Goal: Information Seeking & Learning: Learn about a topic

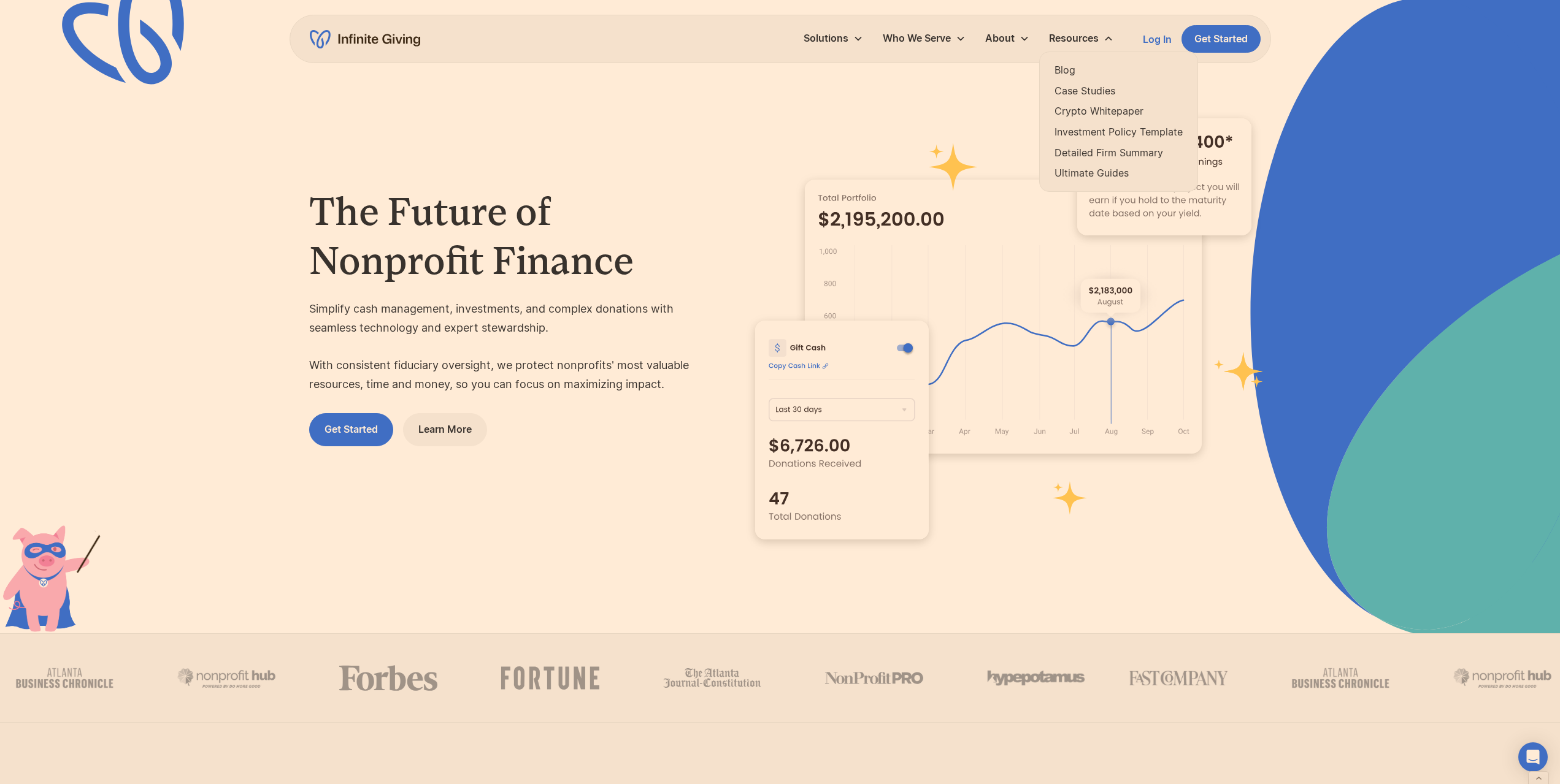
click at [1082, 176] on link "Ultimate Guides" at bounding box center [1119, 173] width 128 height 16
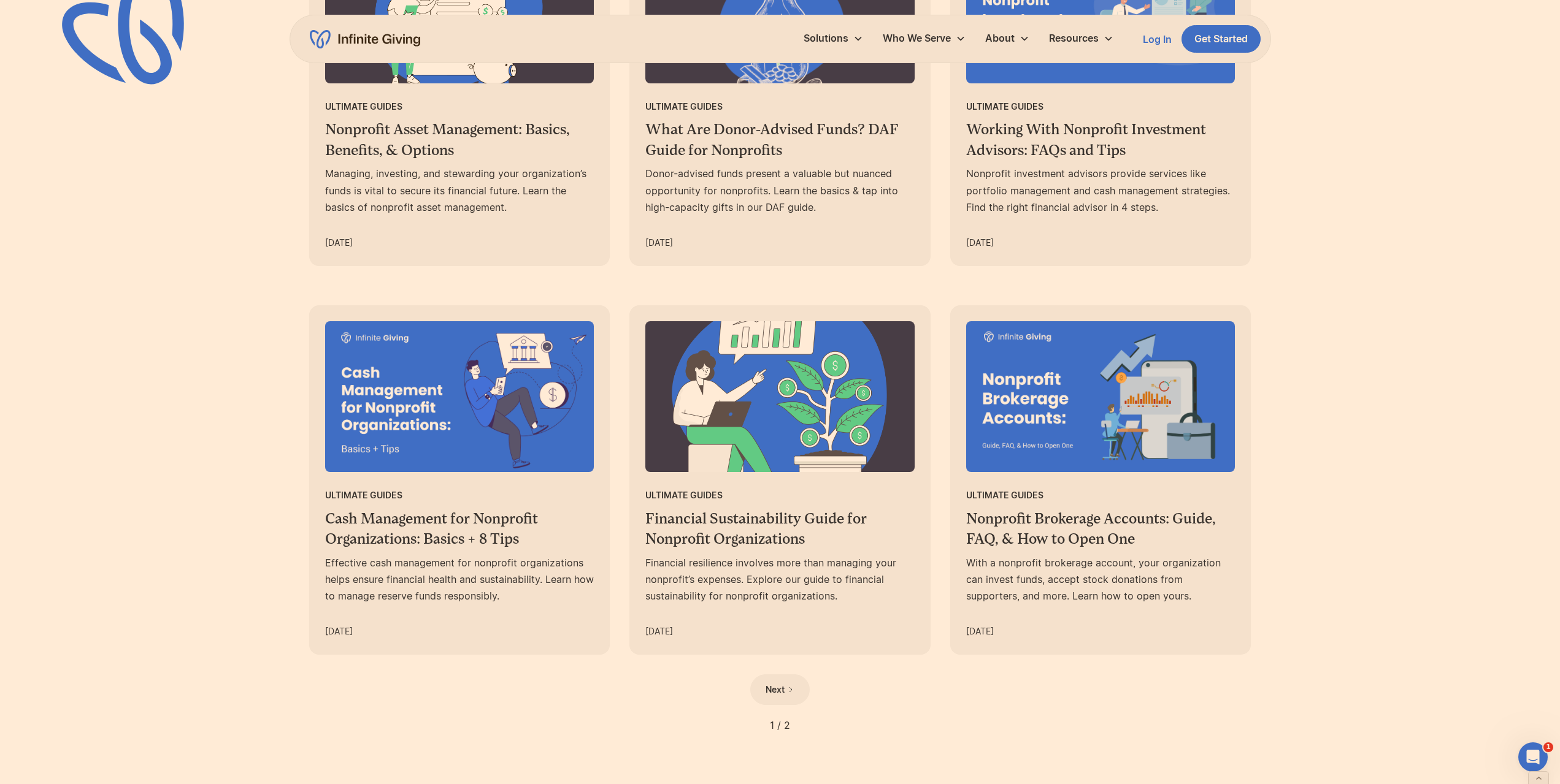
scroll to position [1043, 0]
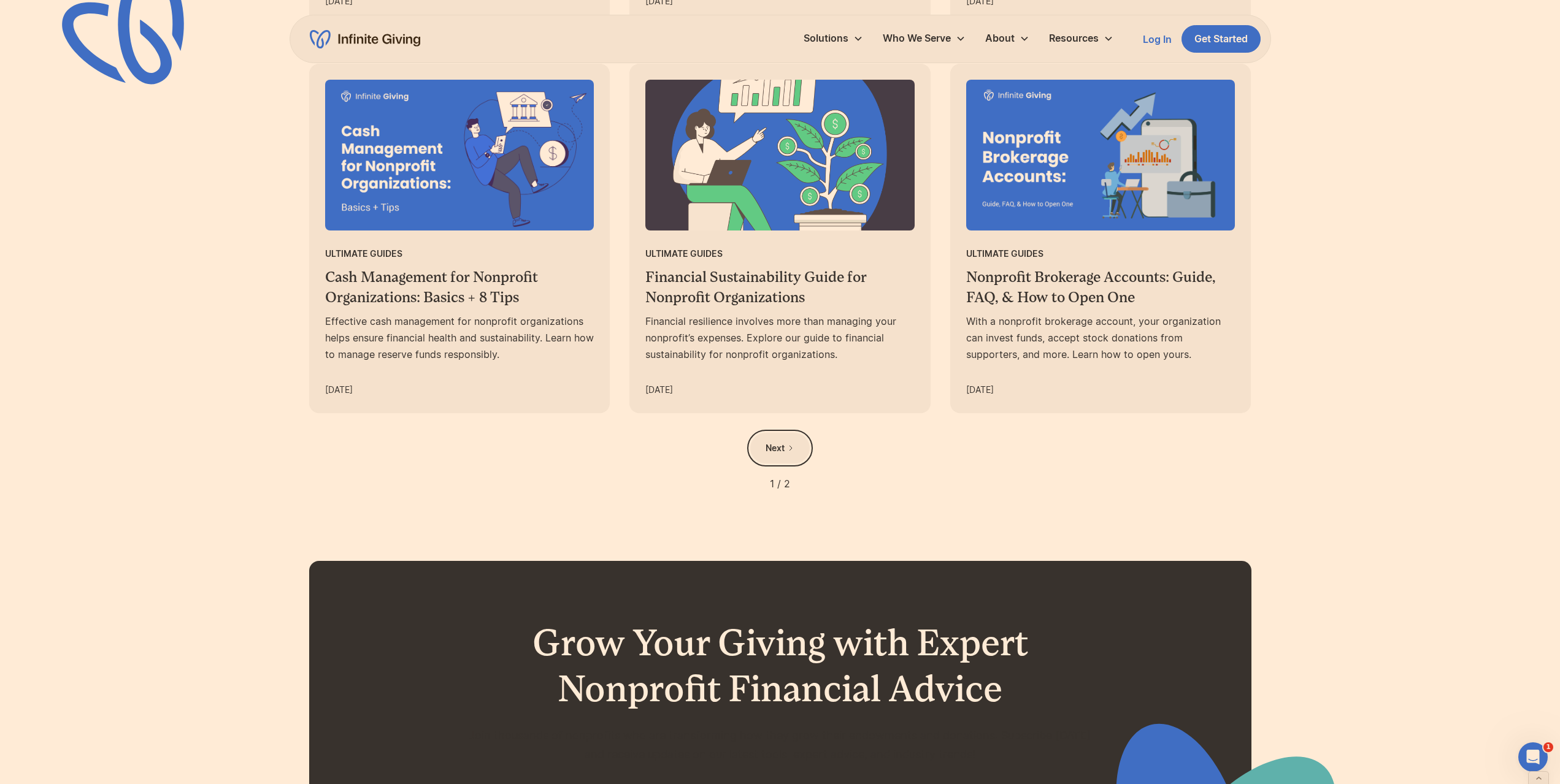
click at [773, 453] on div "Next" at bounding box center [775, 448] width 19 height 15
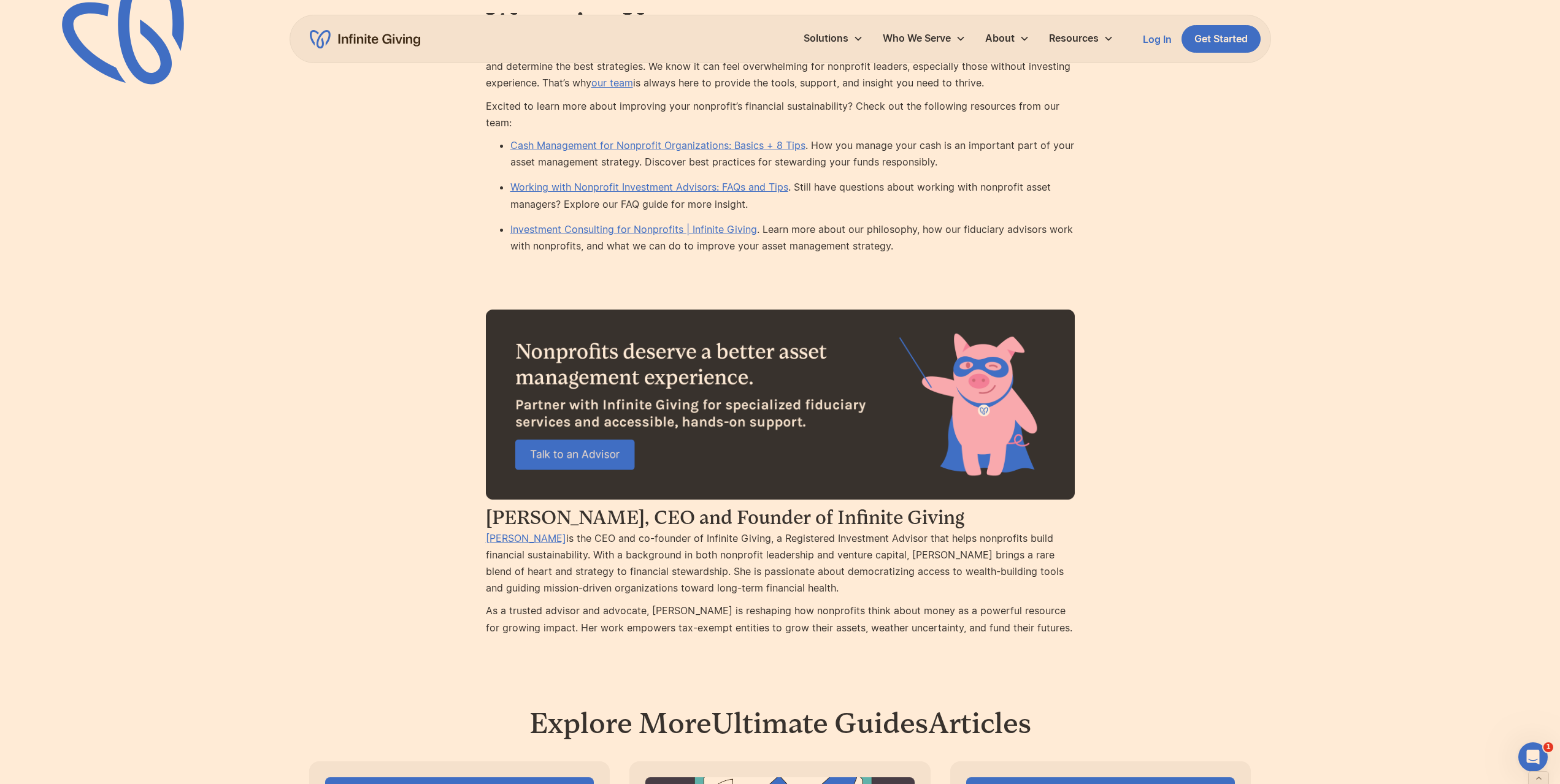
scroll to position [6745, 0]
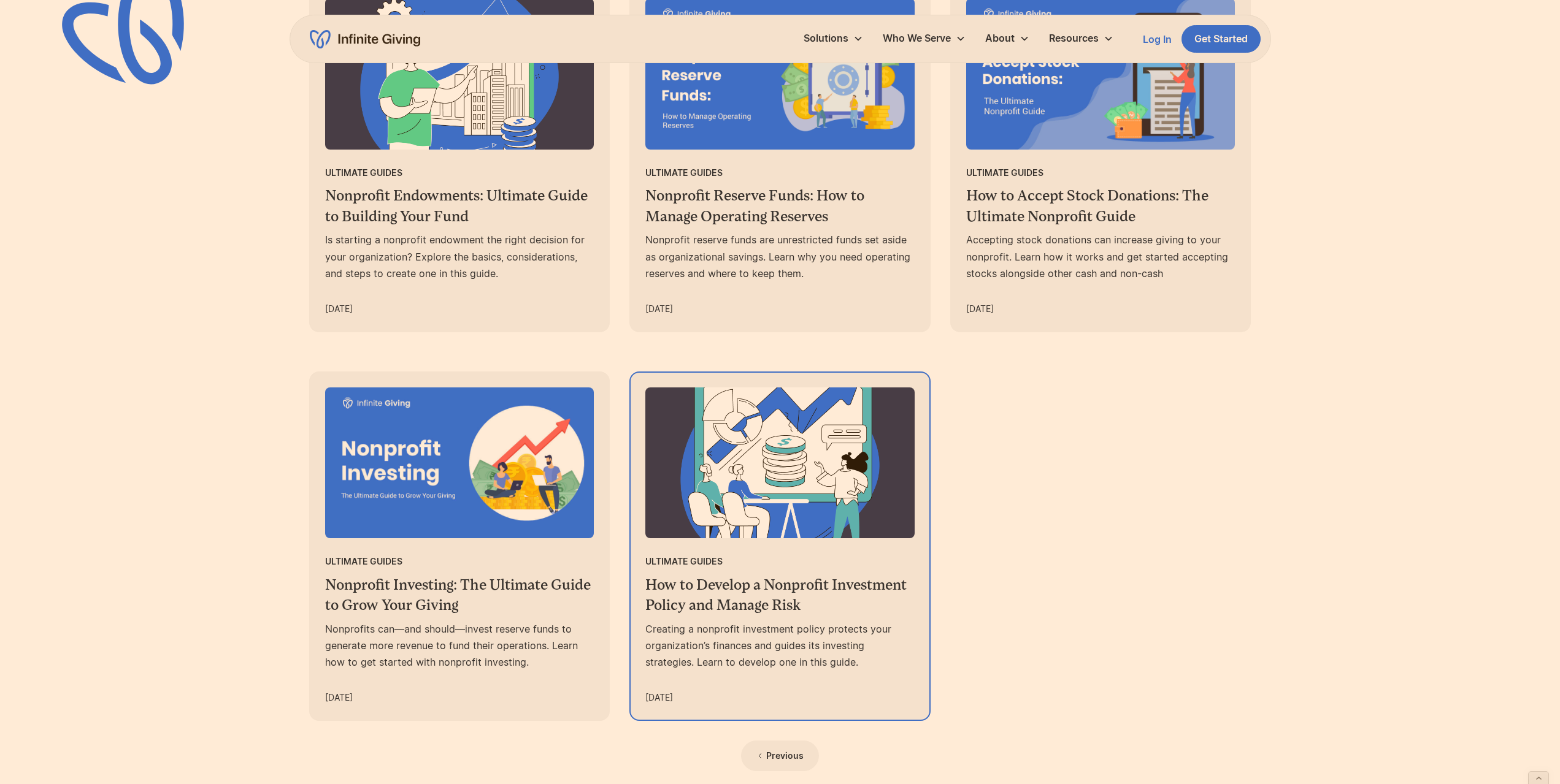
scroll to position [736, 0]
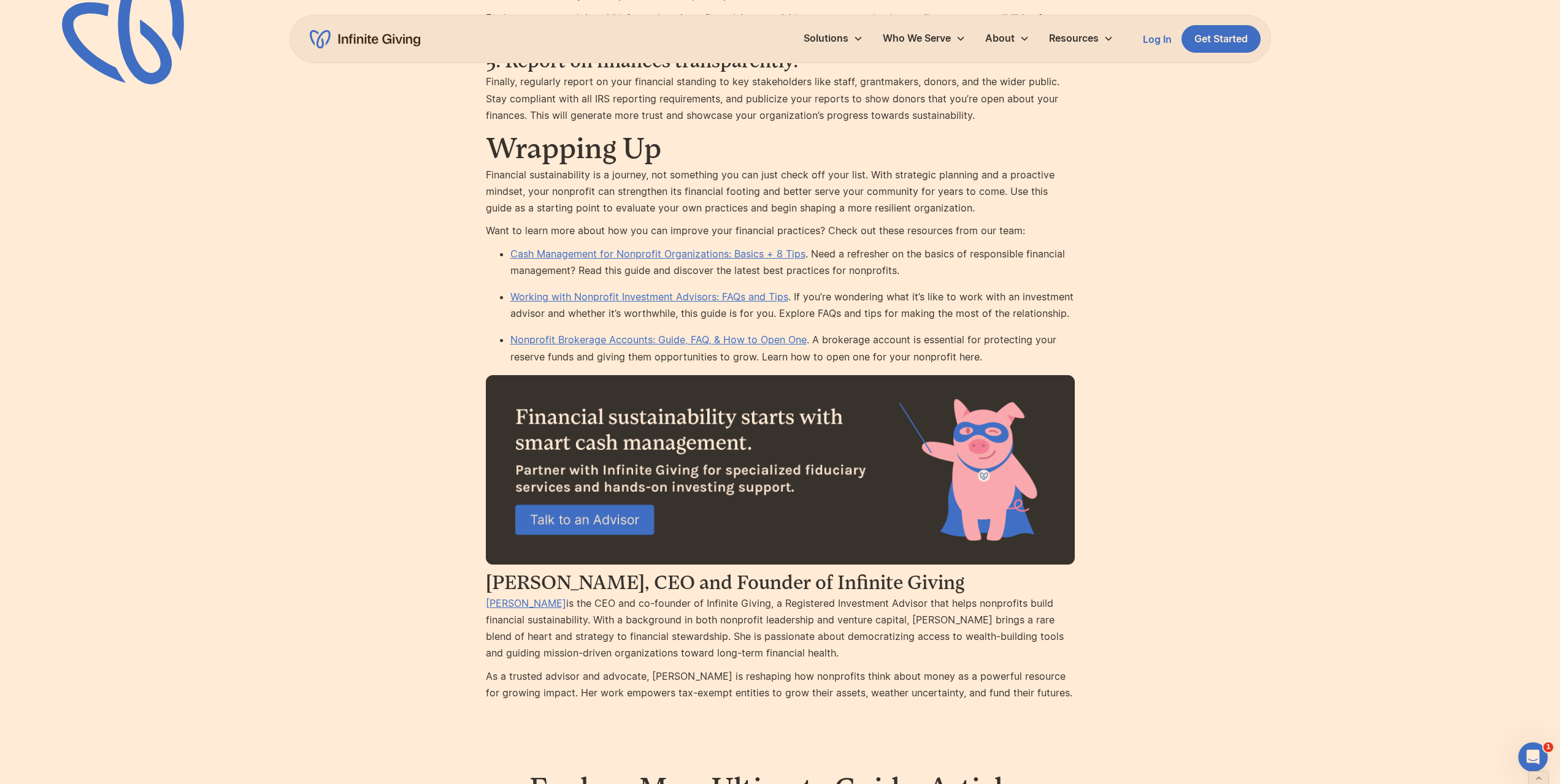
scroll to position [6071, 0]
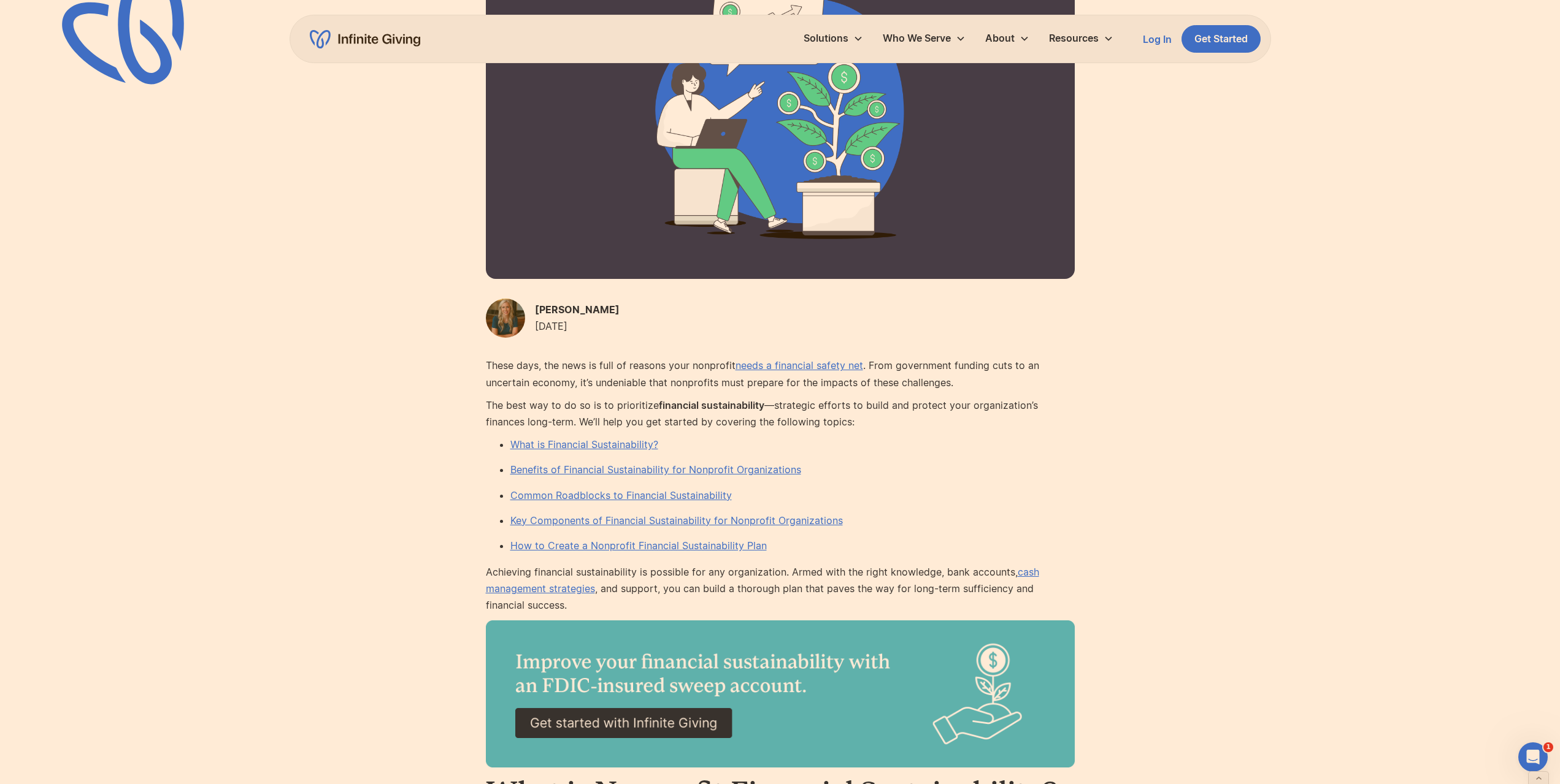
scroll to position [123, 0]
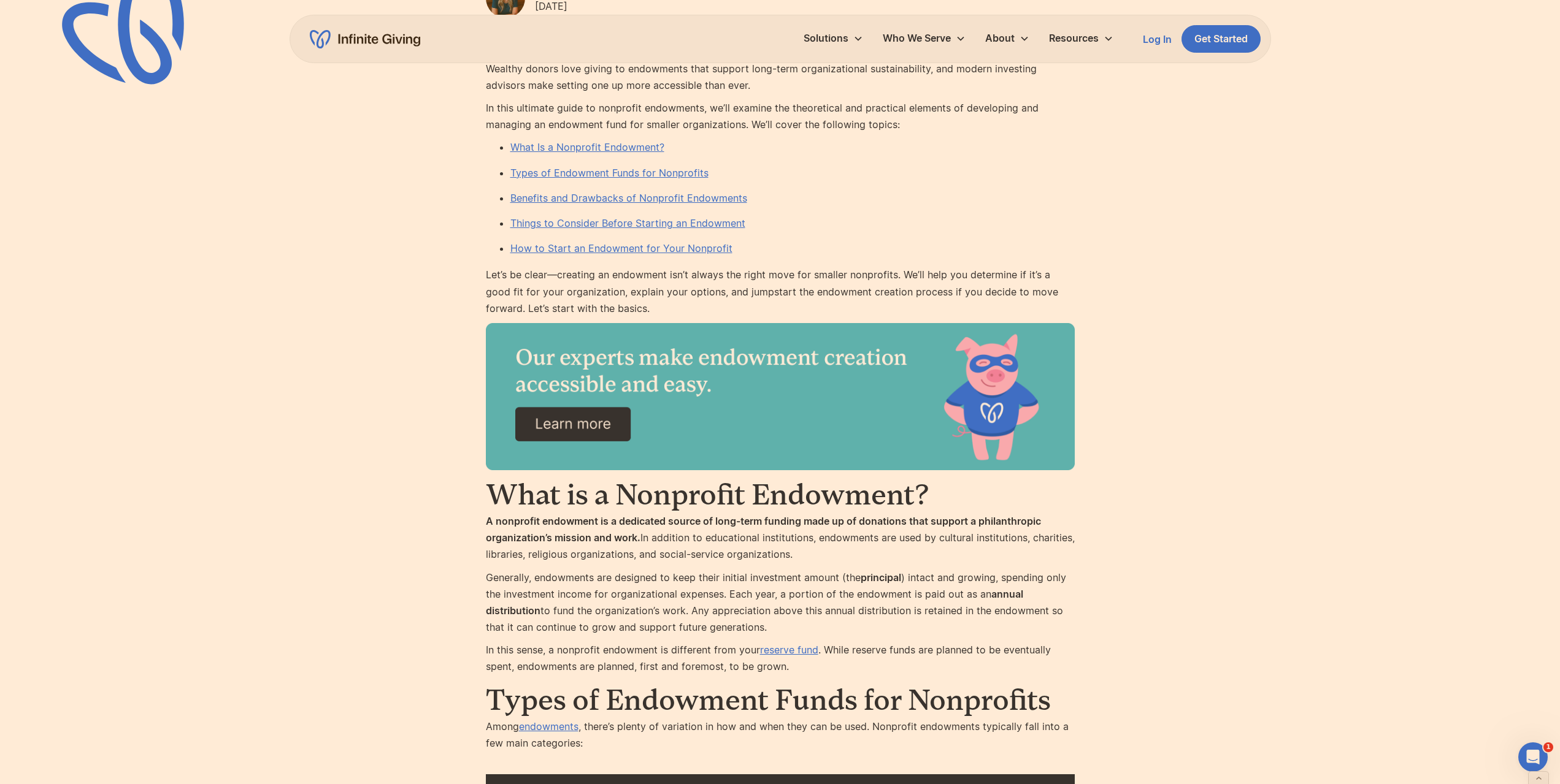
scroll to position [736, 0]
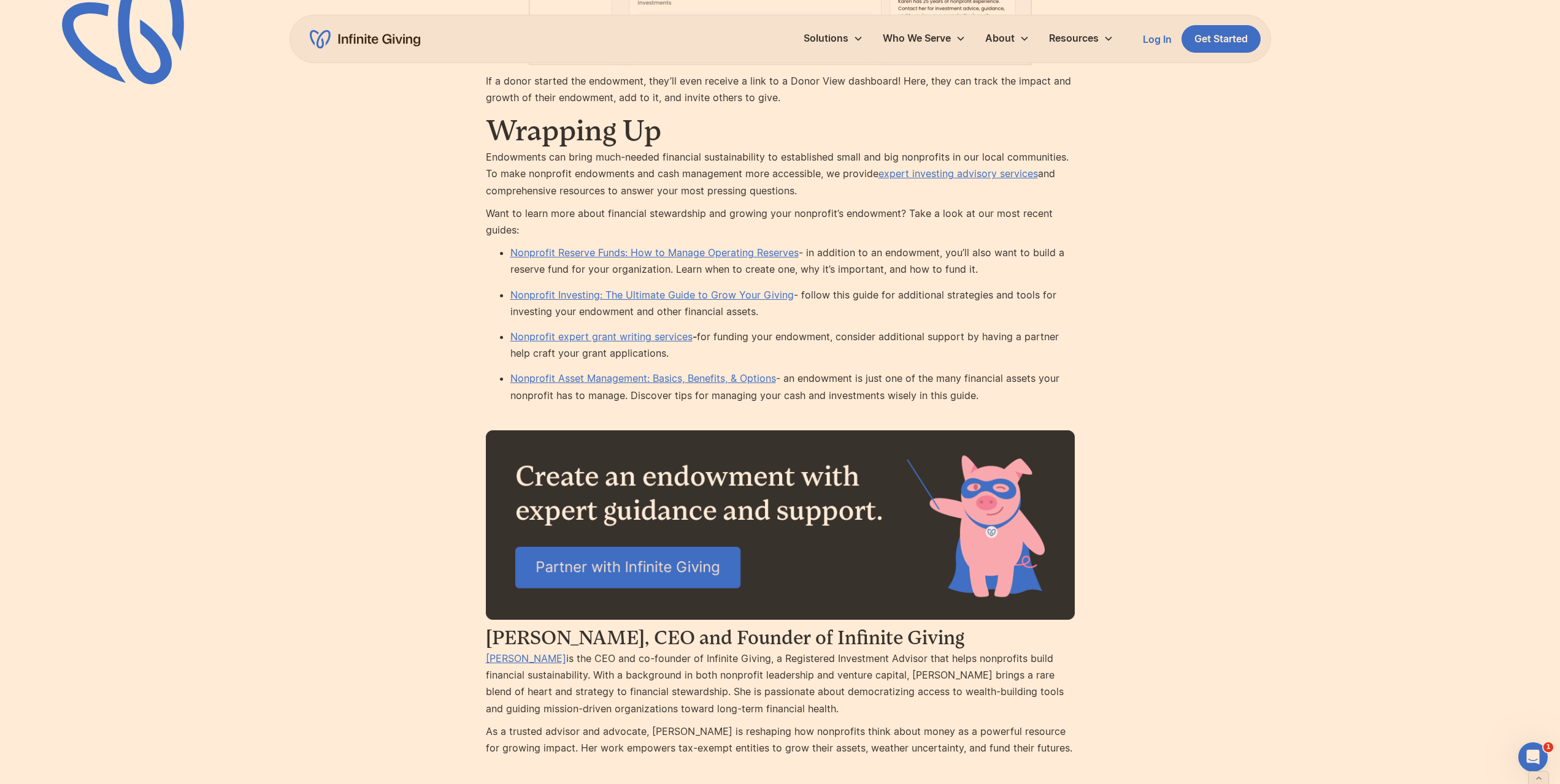
scroll to position [6991, 0]
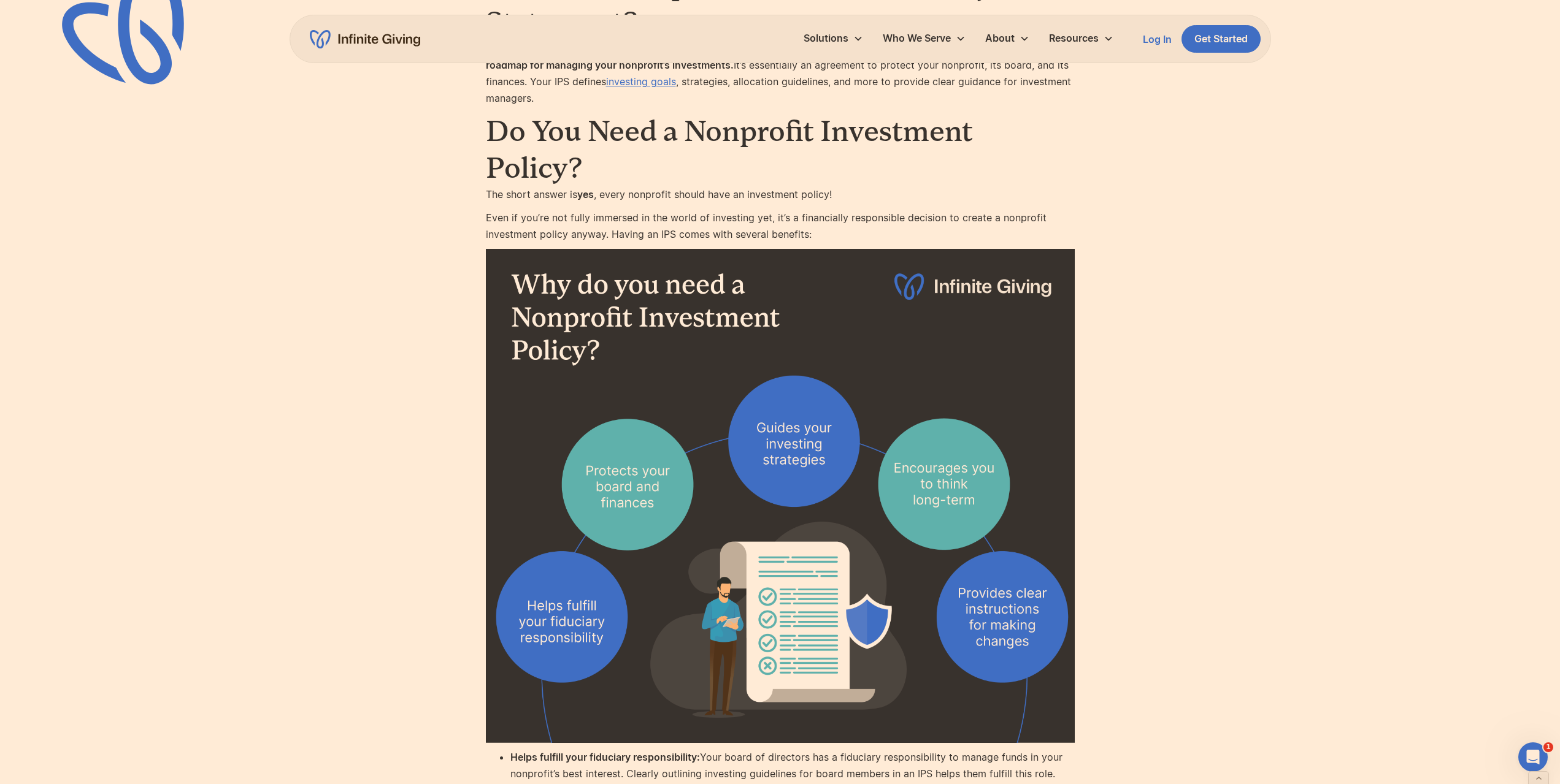
scroll to position [1104, 0]
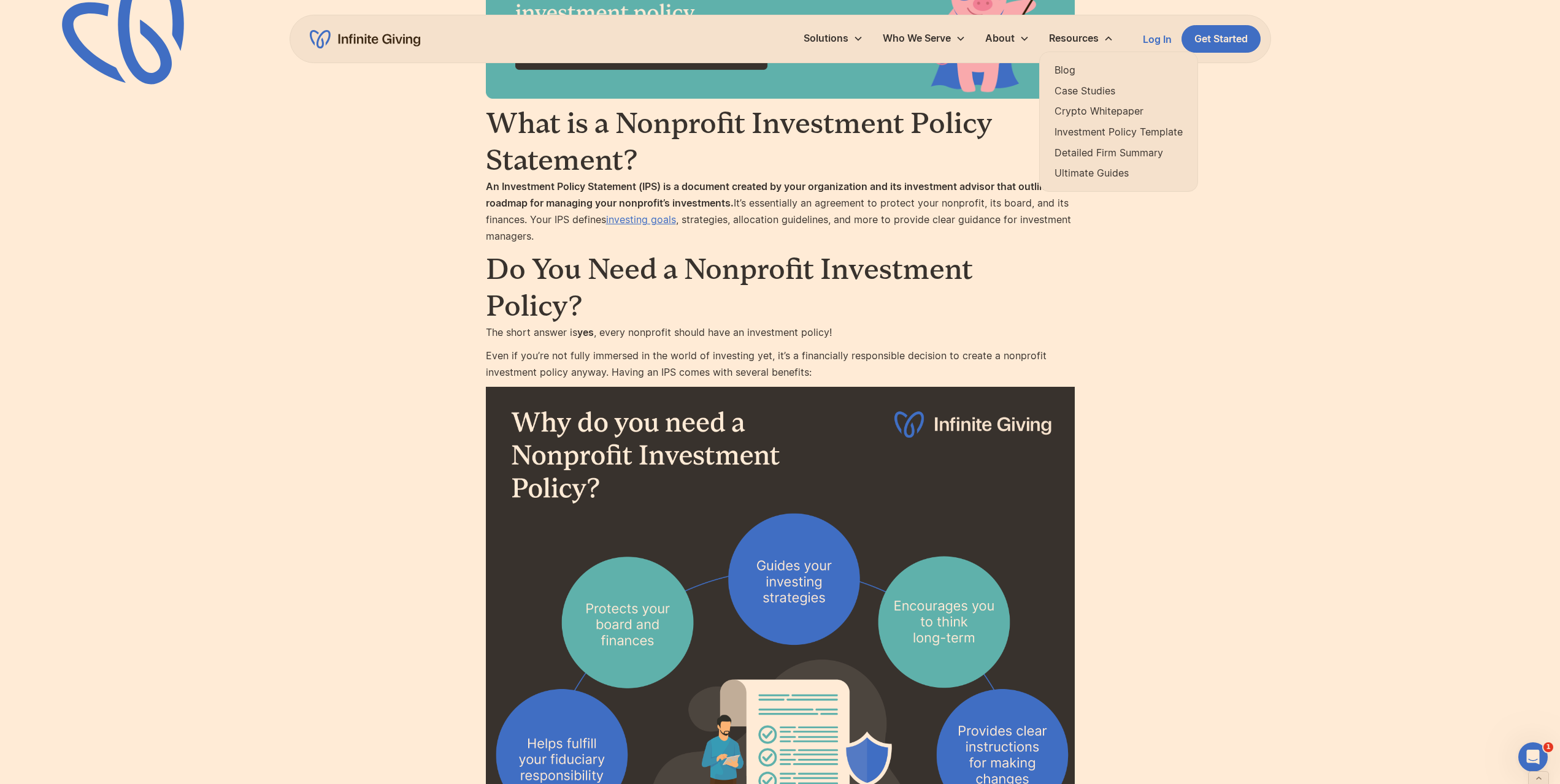
click at [1086, 168] on link "Ultimate Guides" at bounding box center [1119, 173] width 128 height 16
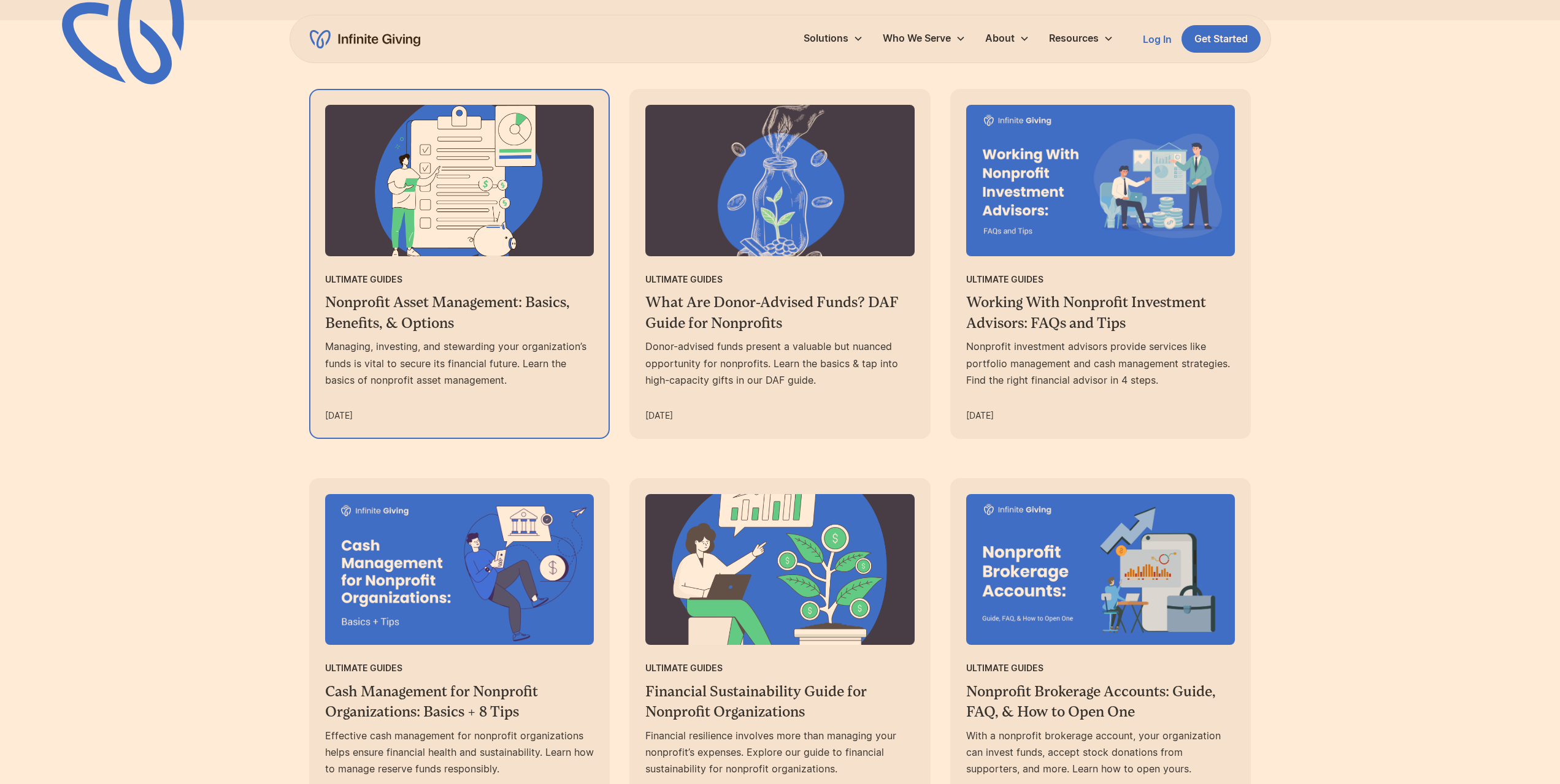
scroll to position [613, 0]
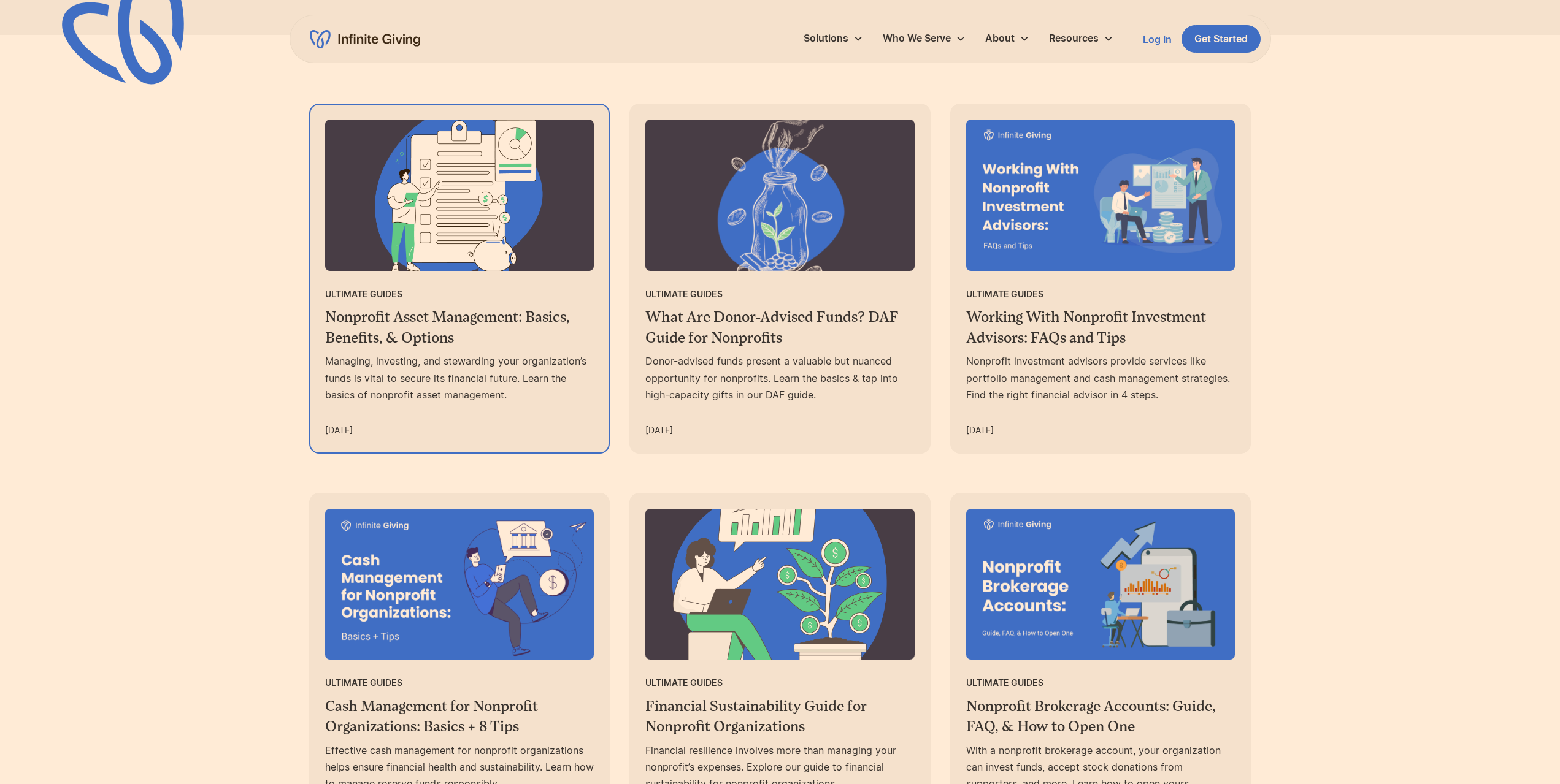
click at [545, 328] on h3 "Nonprofit Asset Management: Basics, Benefits, & Options" at bounding box center [460, 328] width 270 height 41
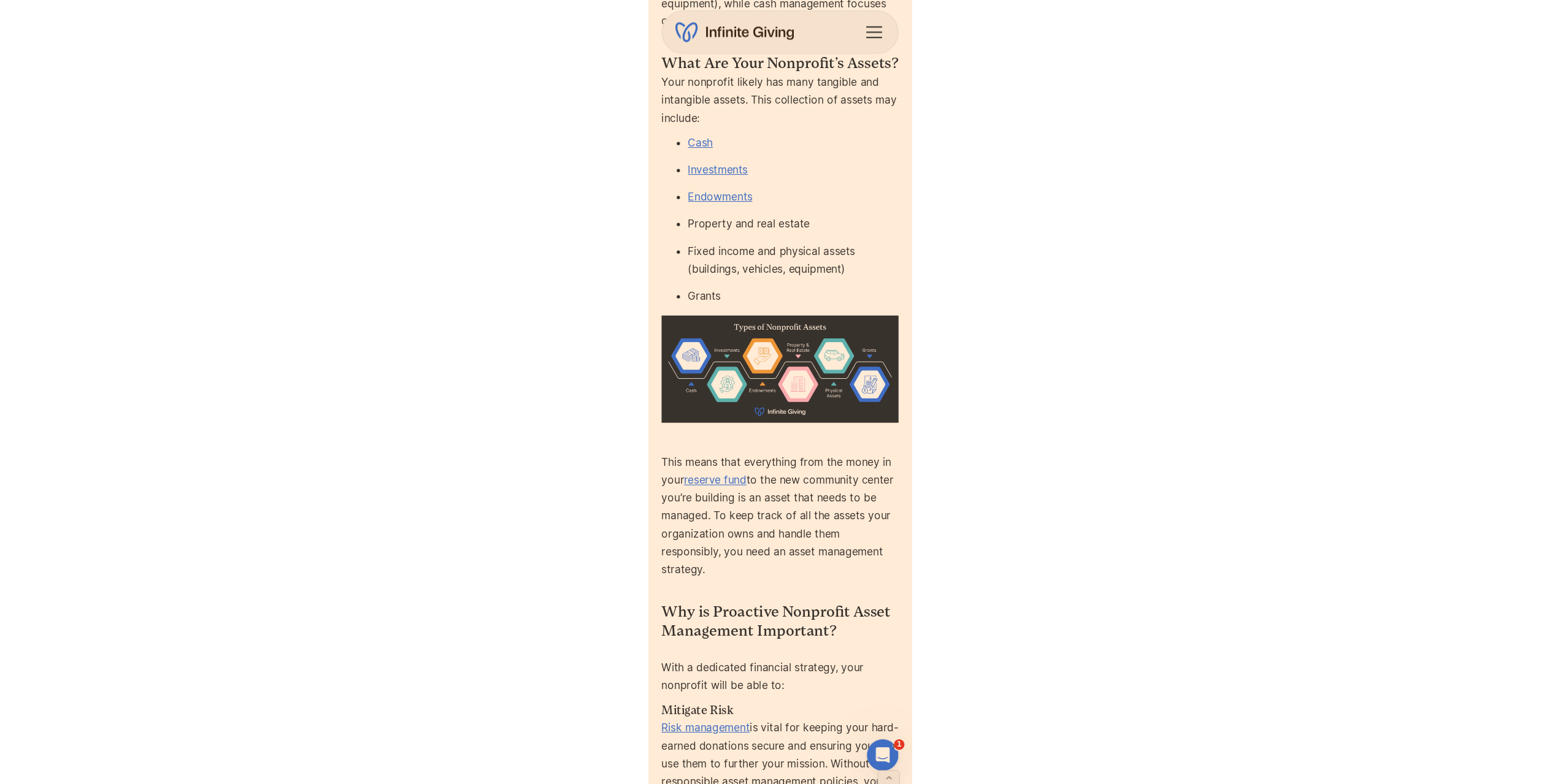
scroll to position [1604, 0]
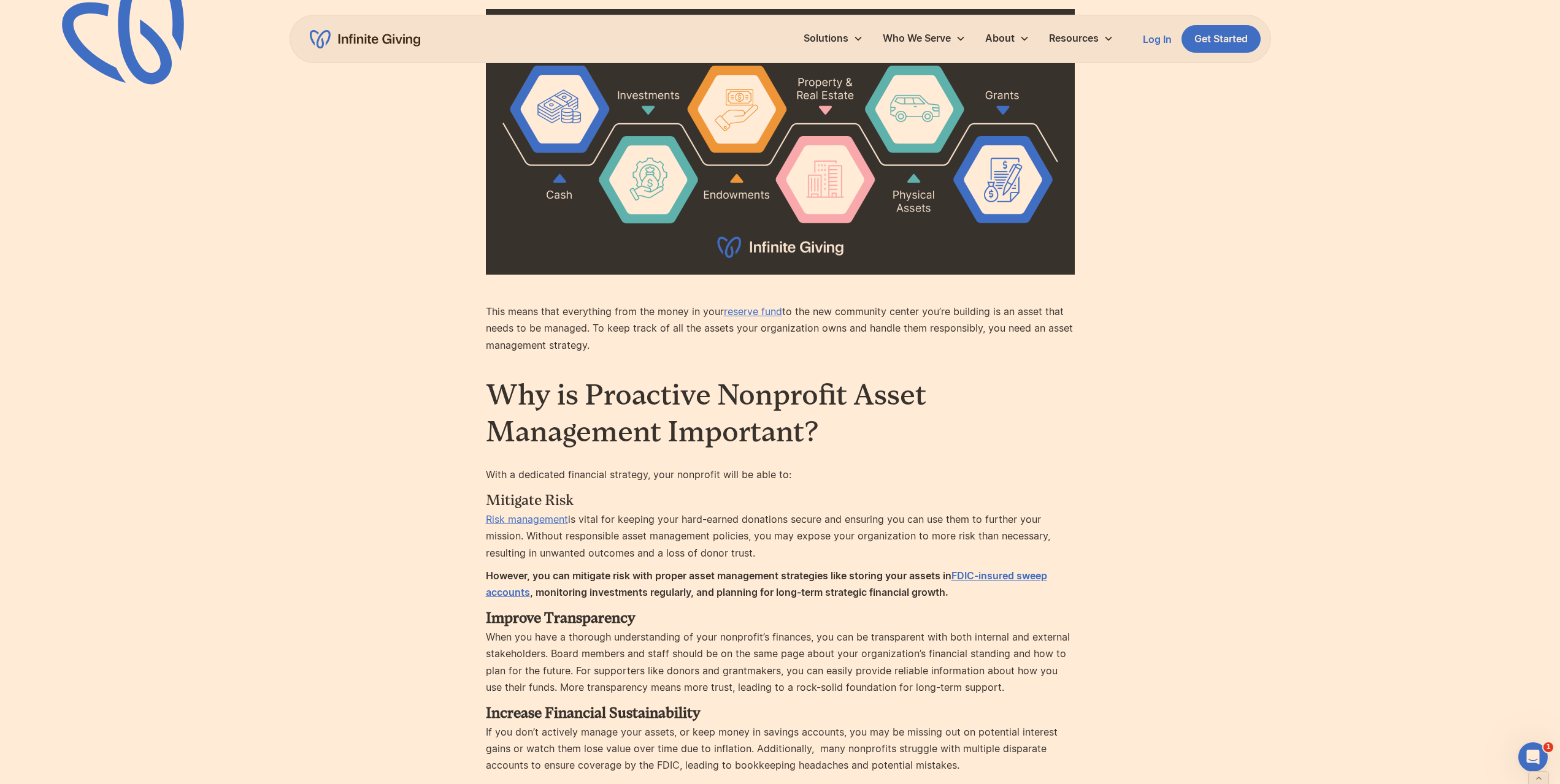
click at [927, 345] on p "This means that everything from the money in your reserve fund to the new commu…" at bounding box center [780, 337] width 589 height 67
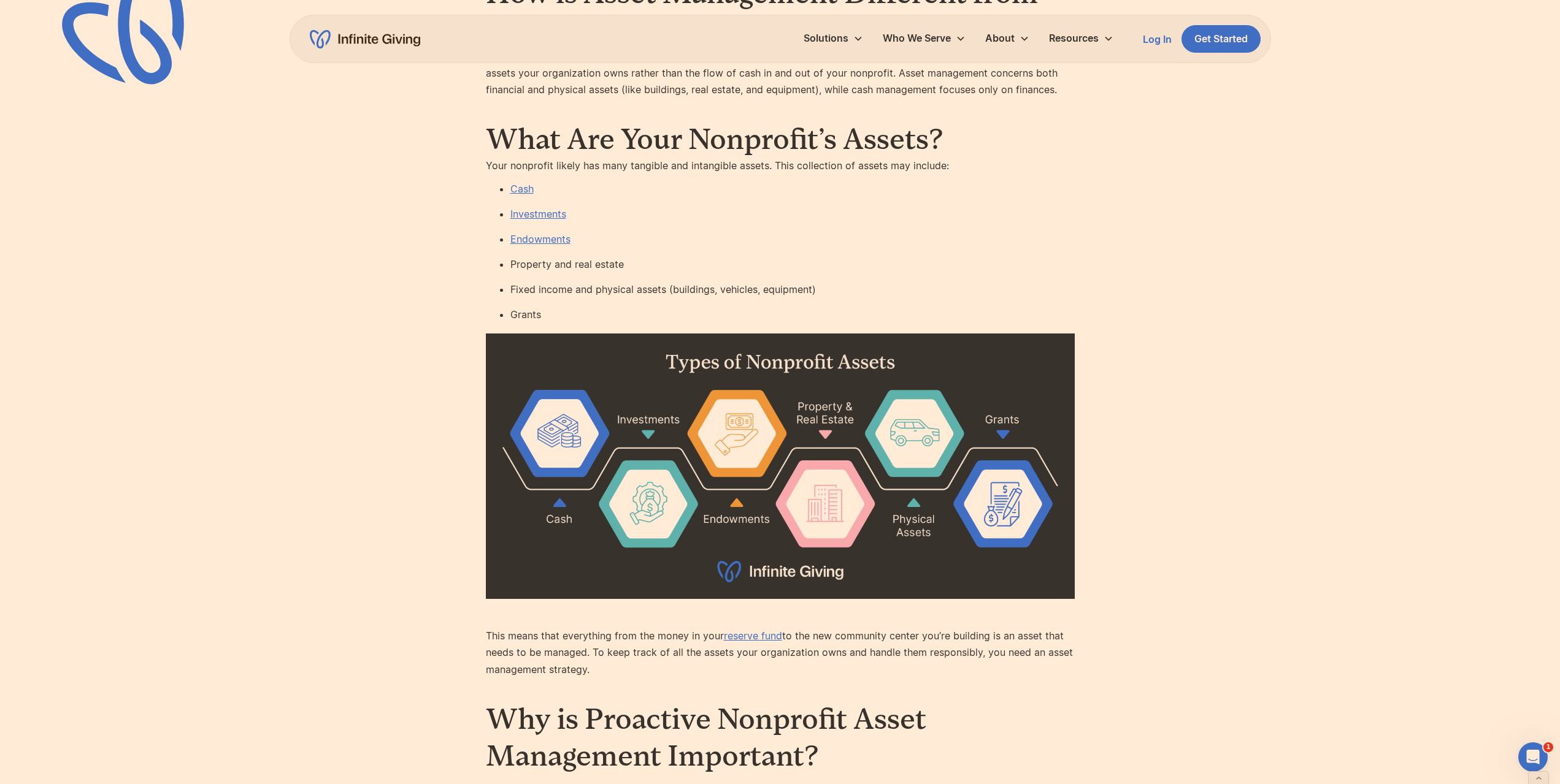
scroll to position [1349, 0]
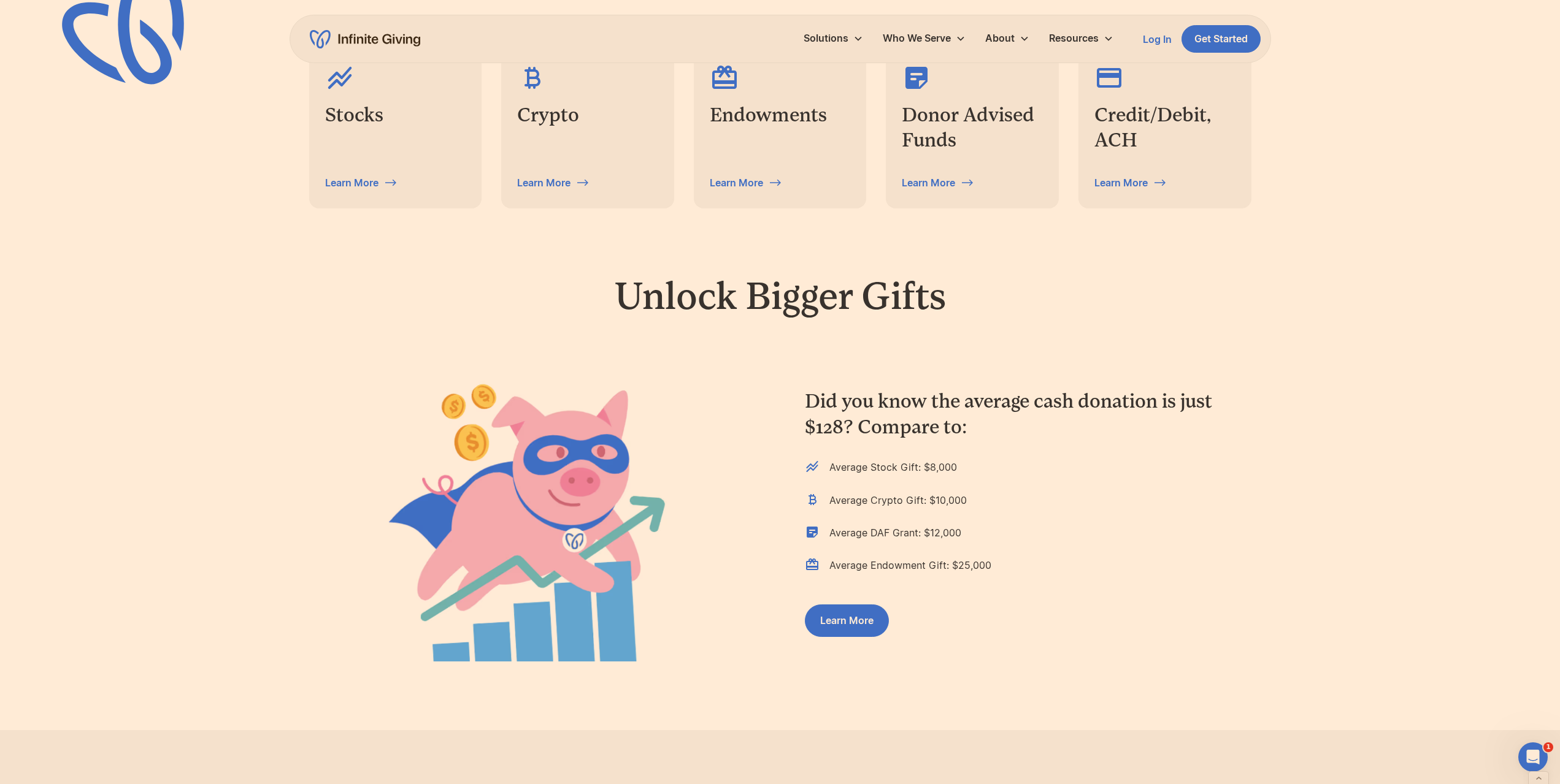
scroll to position [307, 0]
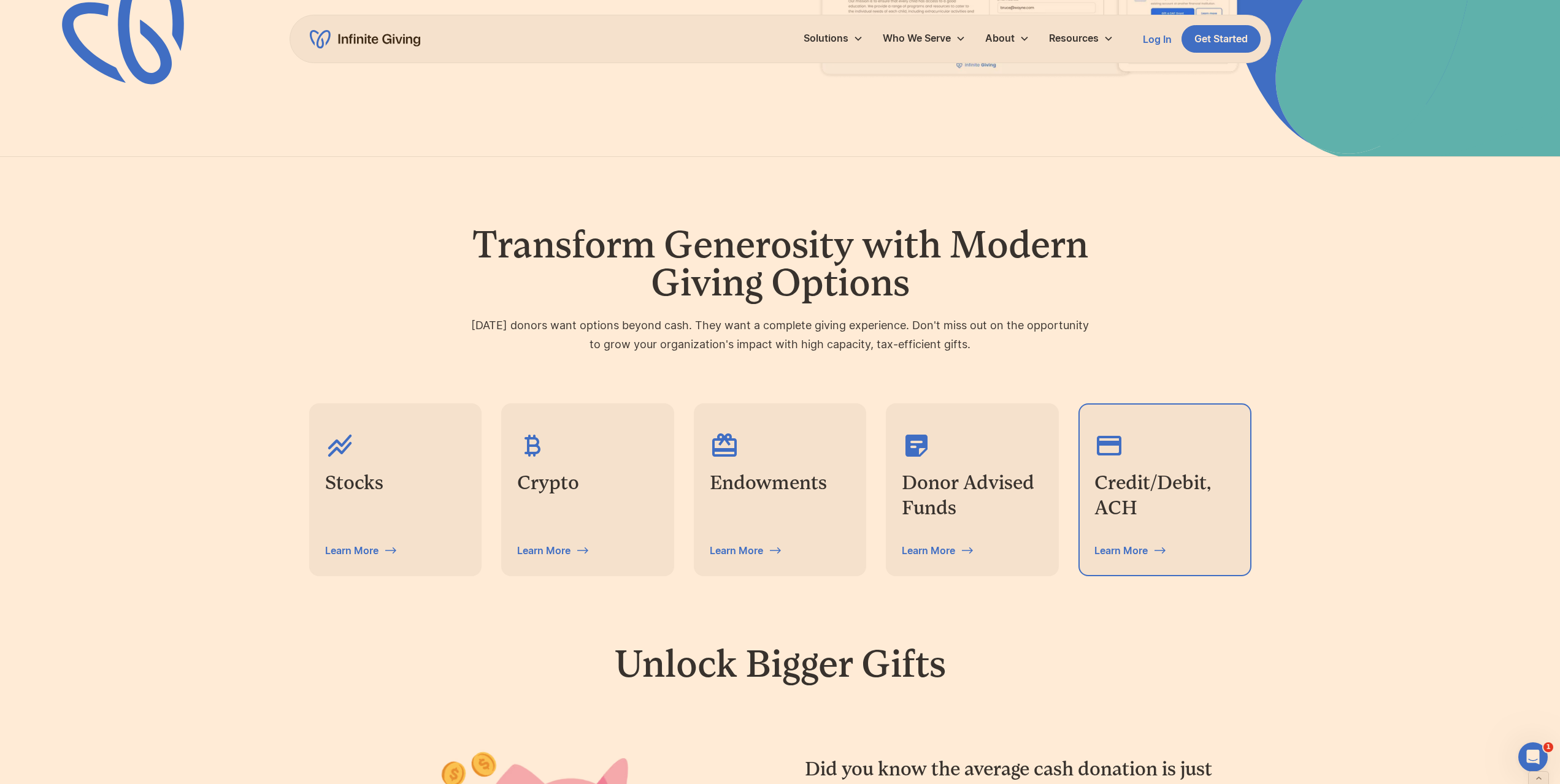
click at [1133, 502] on h3 "Credit/Debit, ACH" at bounding box center [1164, 496] width 141 height 51
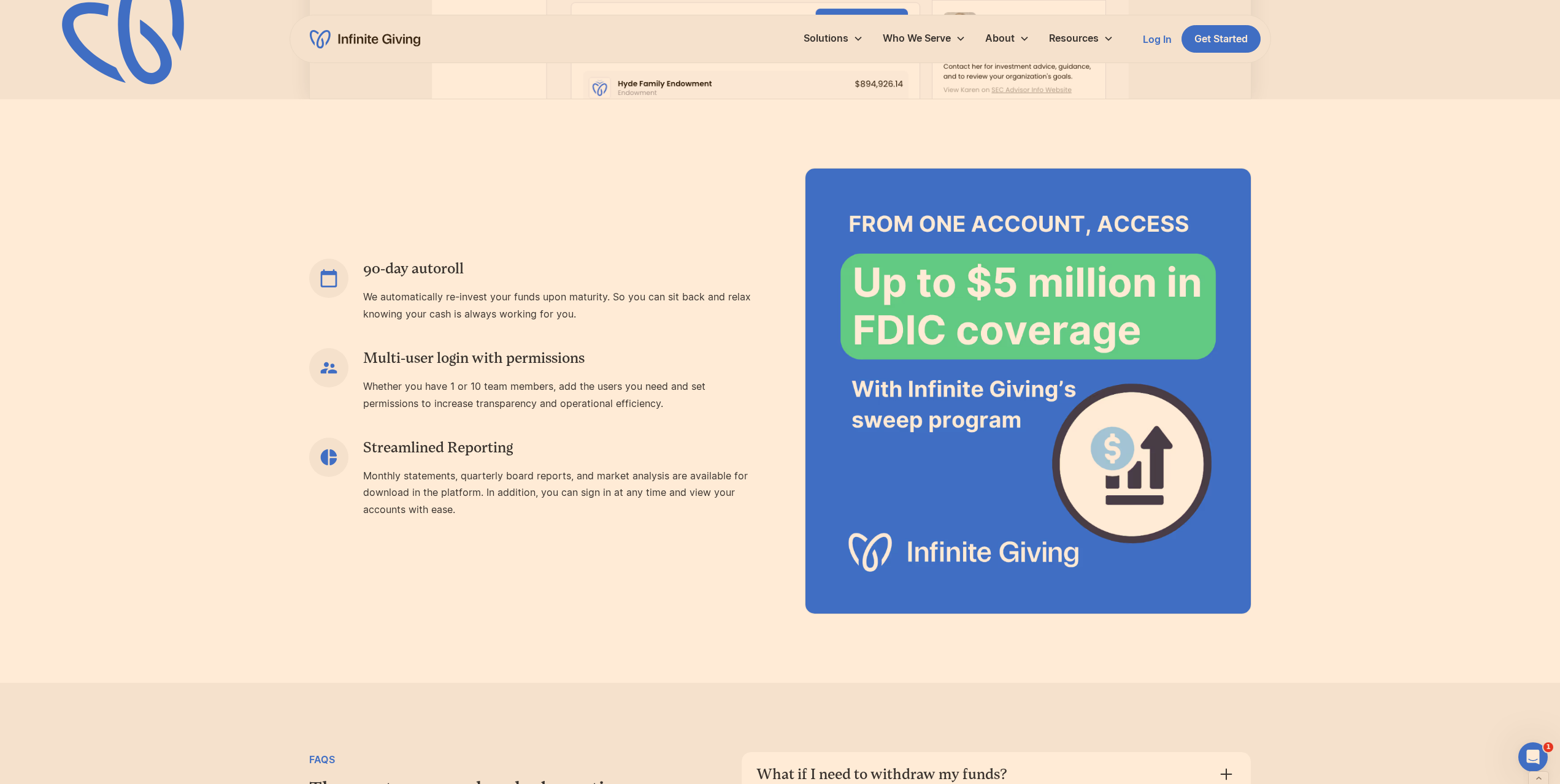
scroll to position [1227, 0]
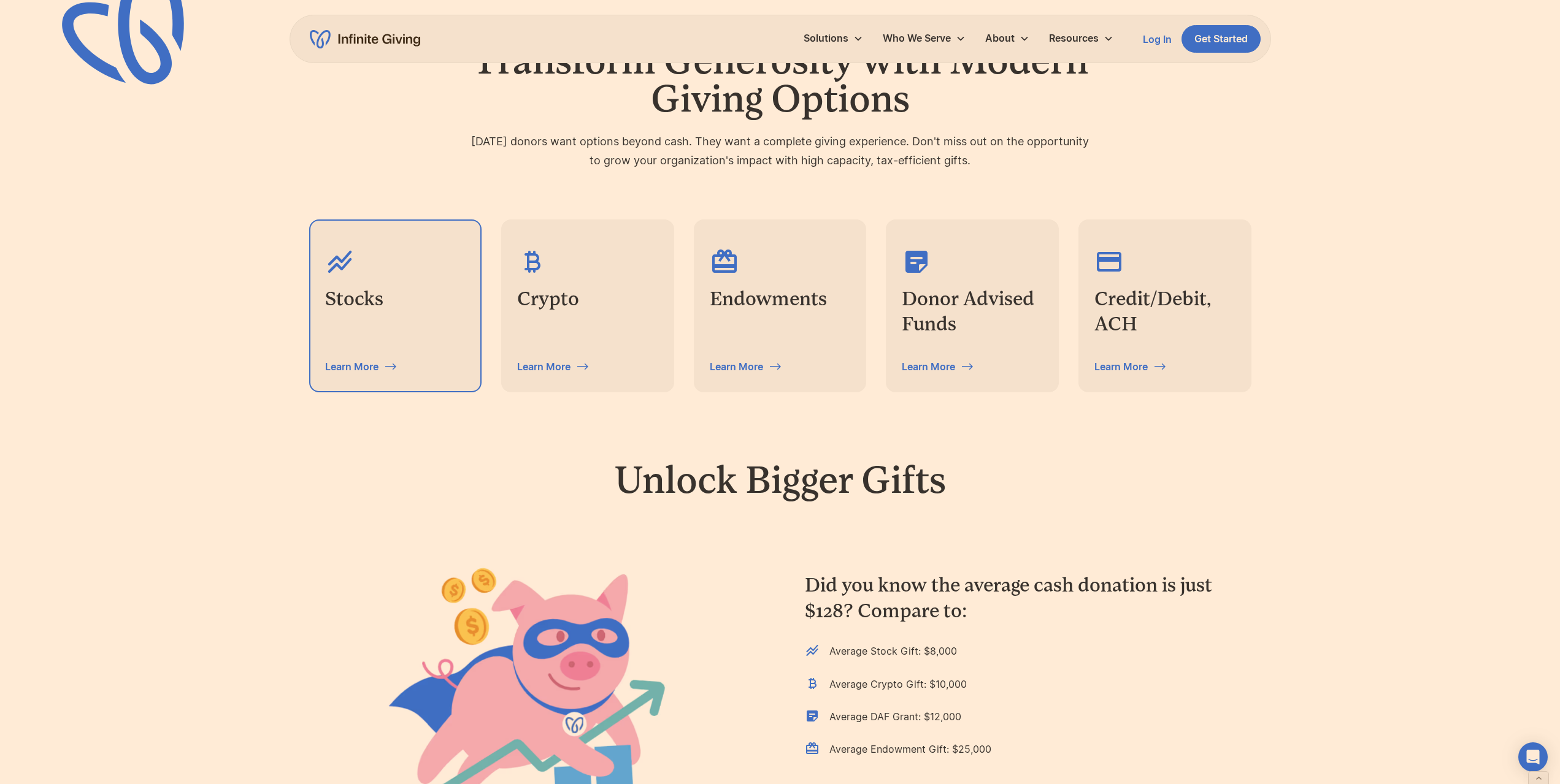
click at [433, 327] on div "Stocks Learn More" at bounding box center [396, 306] width 171 height 171
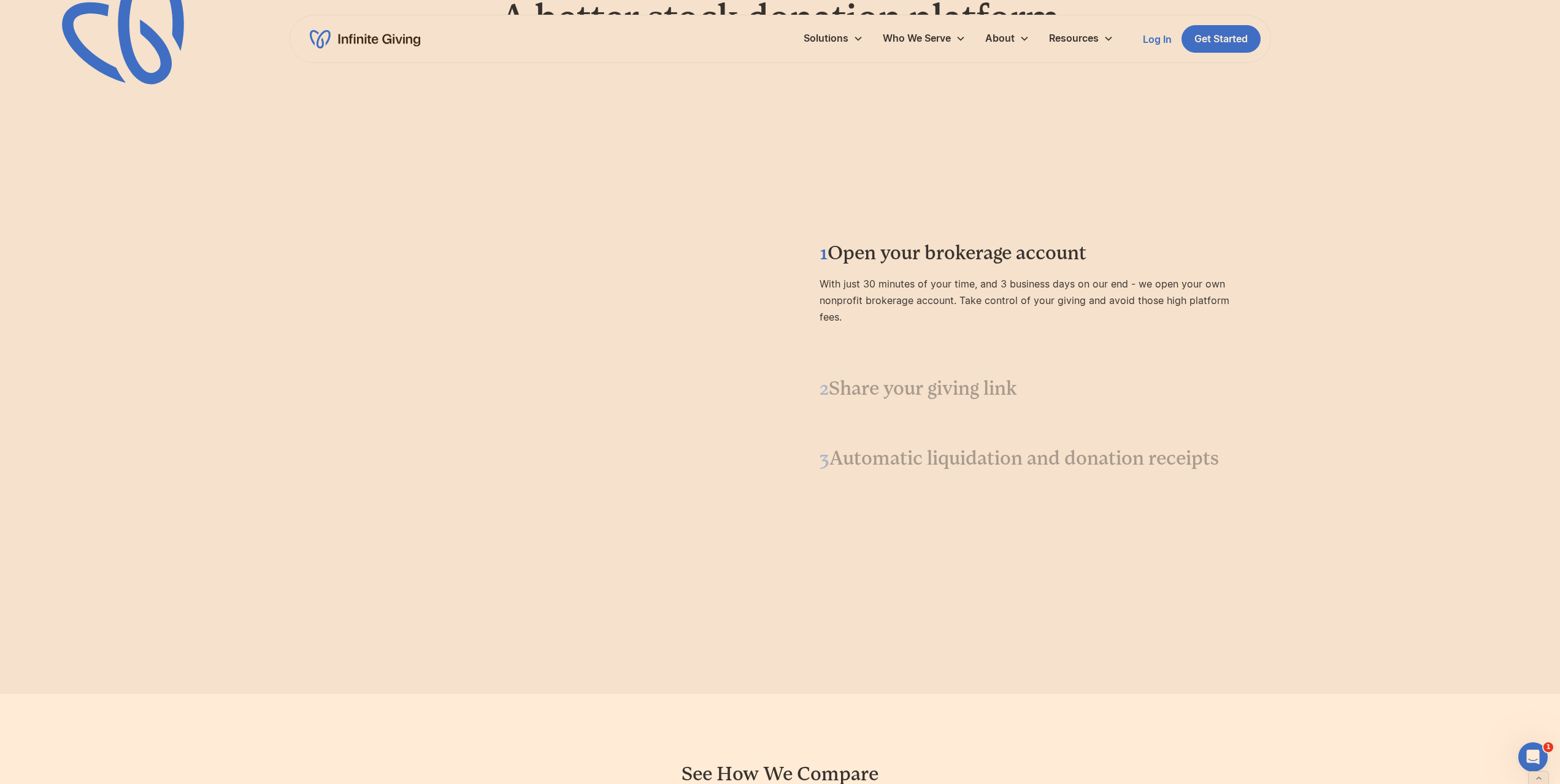
scroll to position [1594, 0]
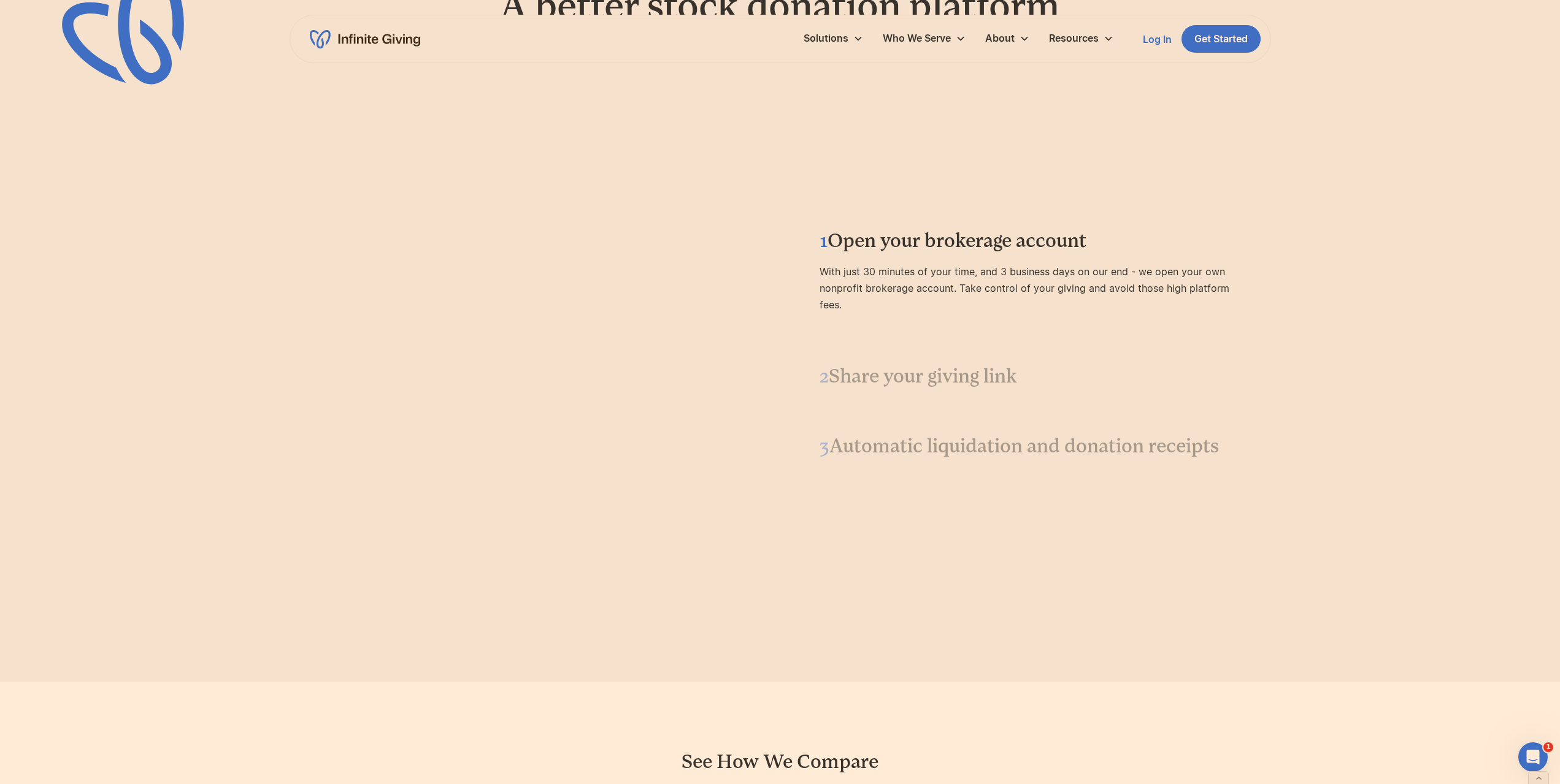
click at [895, 371] on h3 "2 Share your giving link" at bounding box center [1028, 376] width 417 height 25
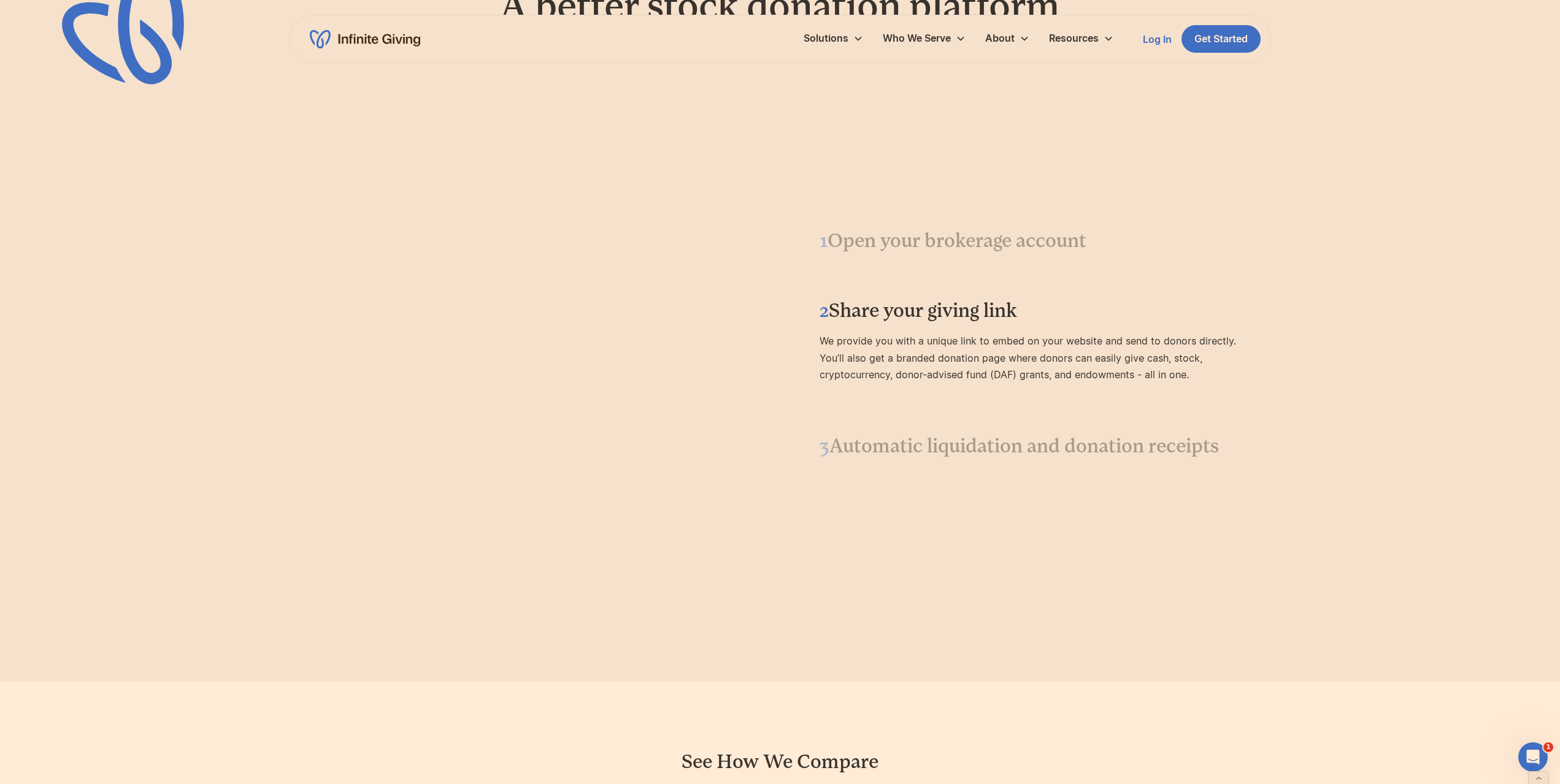
click at [923, 445] on h3 "3 Automatic liquidation and donation receipts" at bounding box center [1028, 446] width 417 height 25
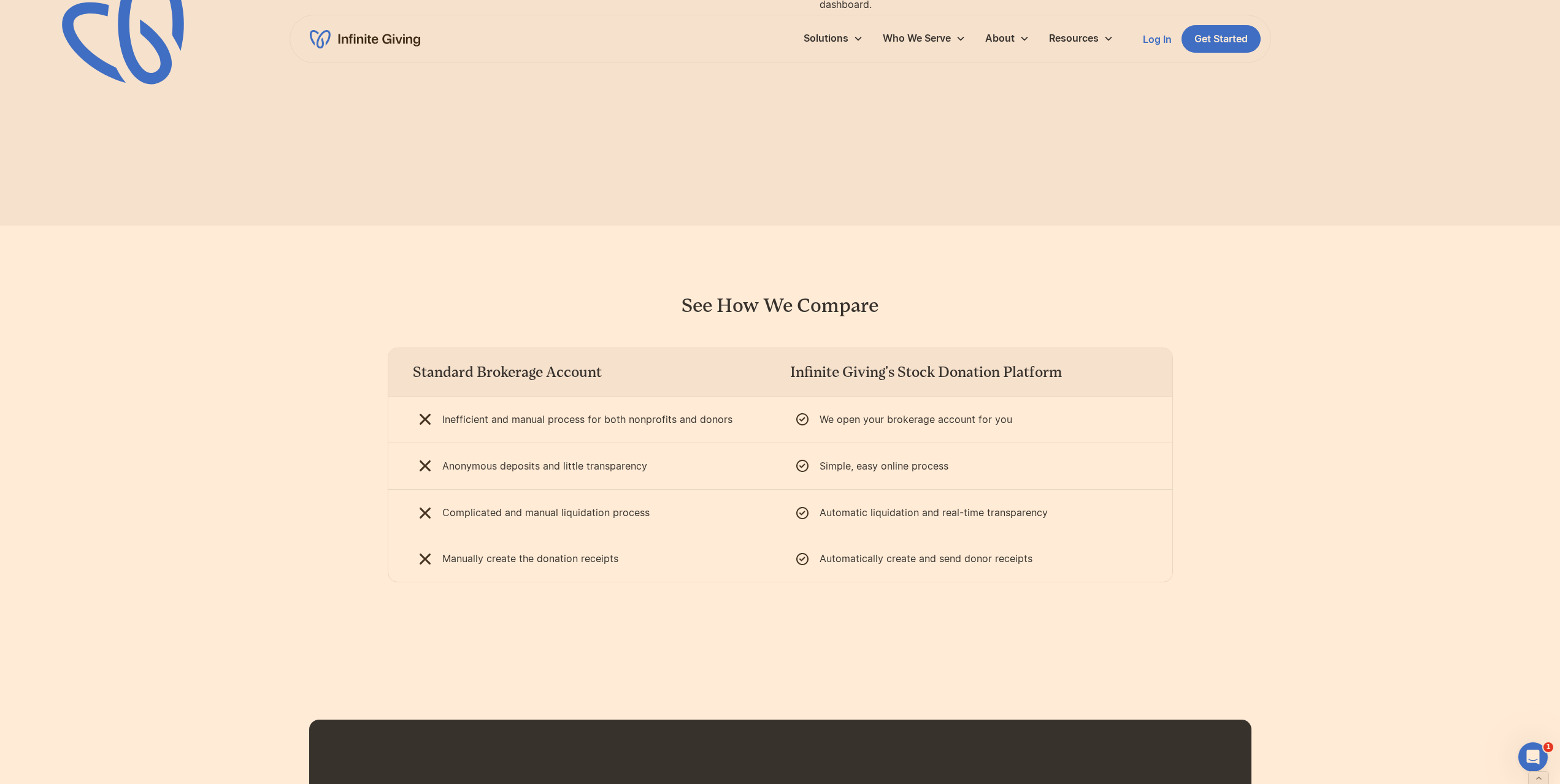
scroll to position [1901, 0]
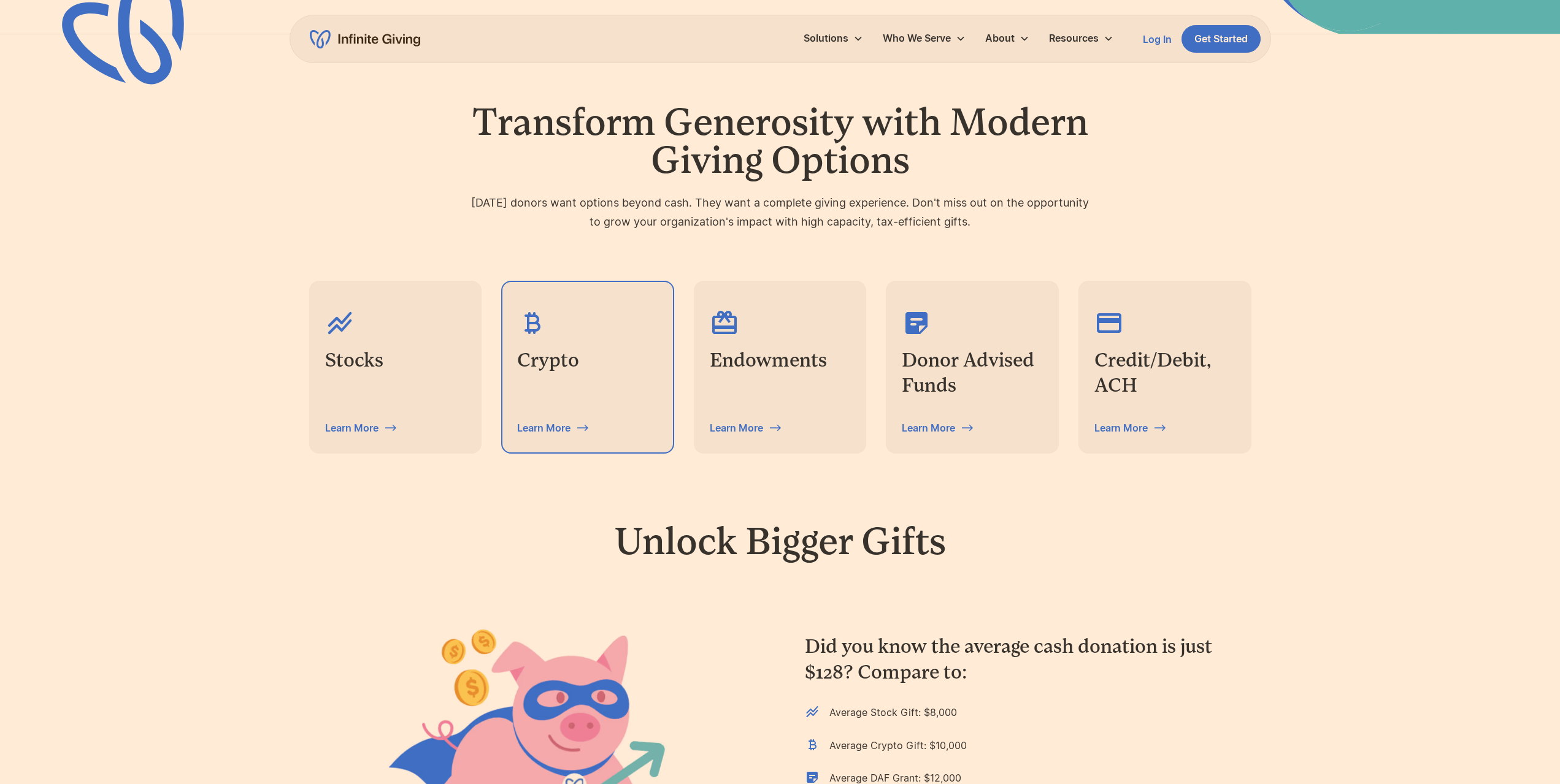
click at [601, 383] on div "Crypto Learn More" at bounding box center [587, 367] width 171 height 171
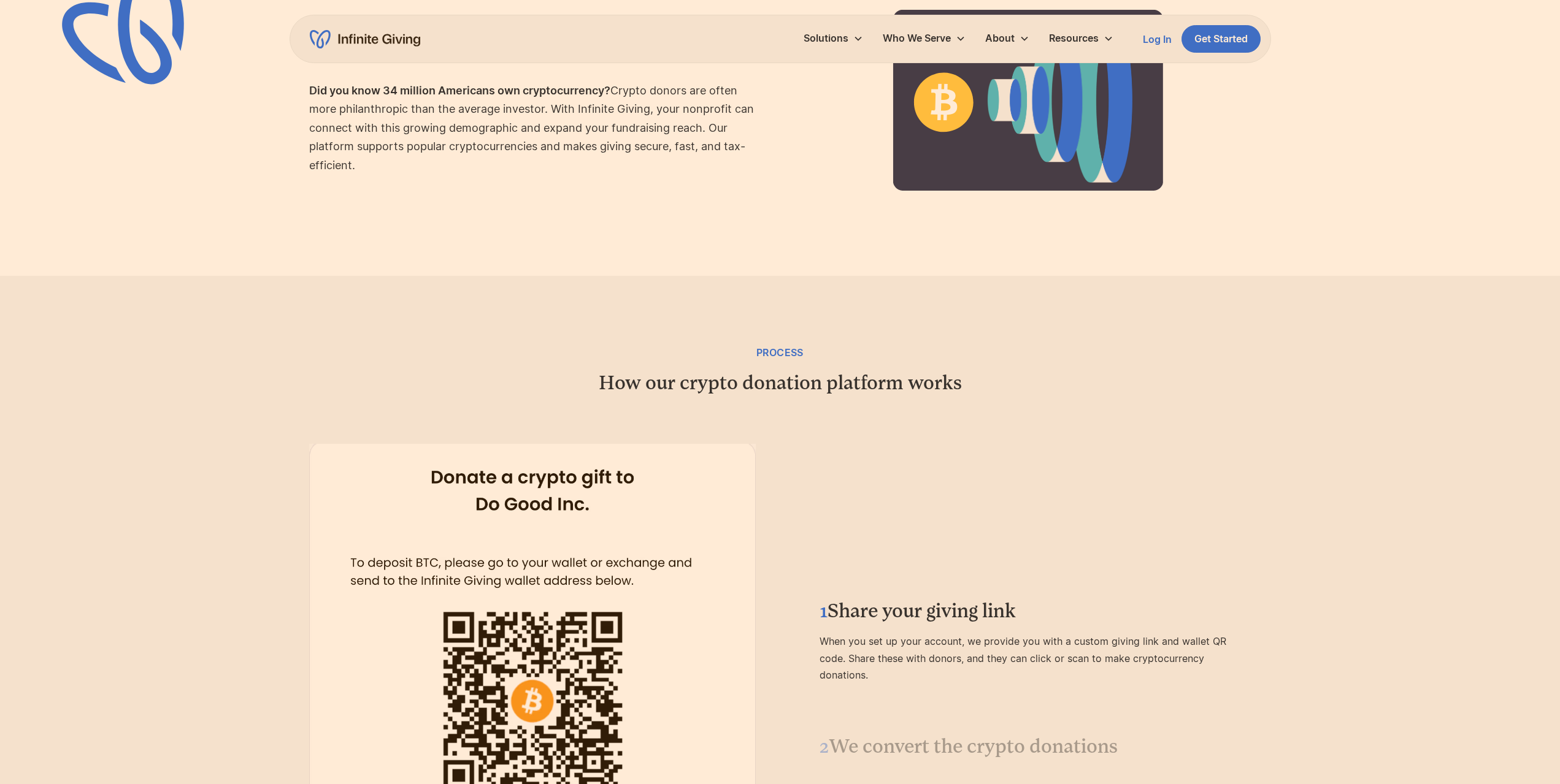
scroll to position [1165, 0]
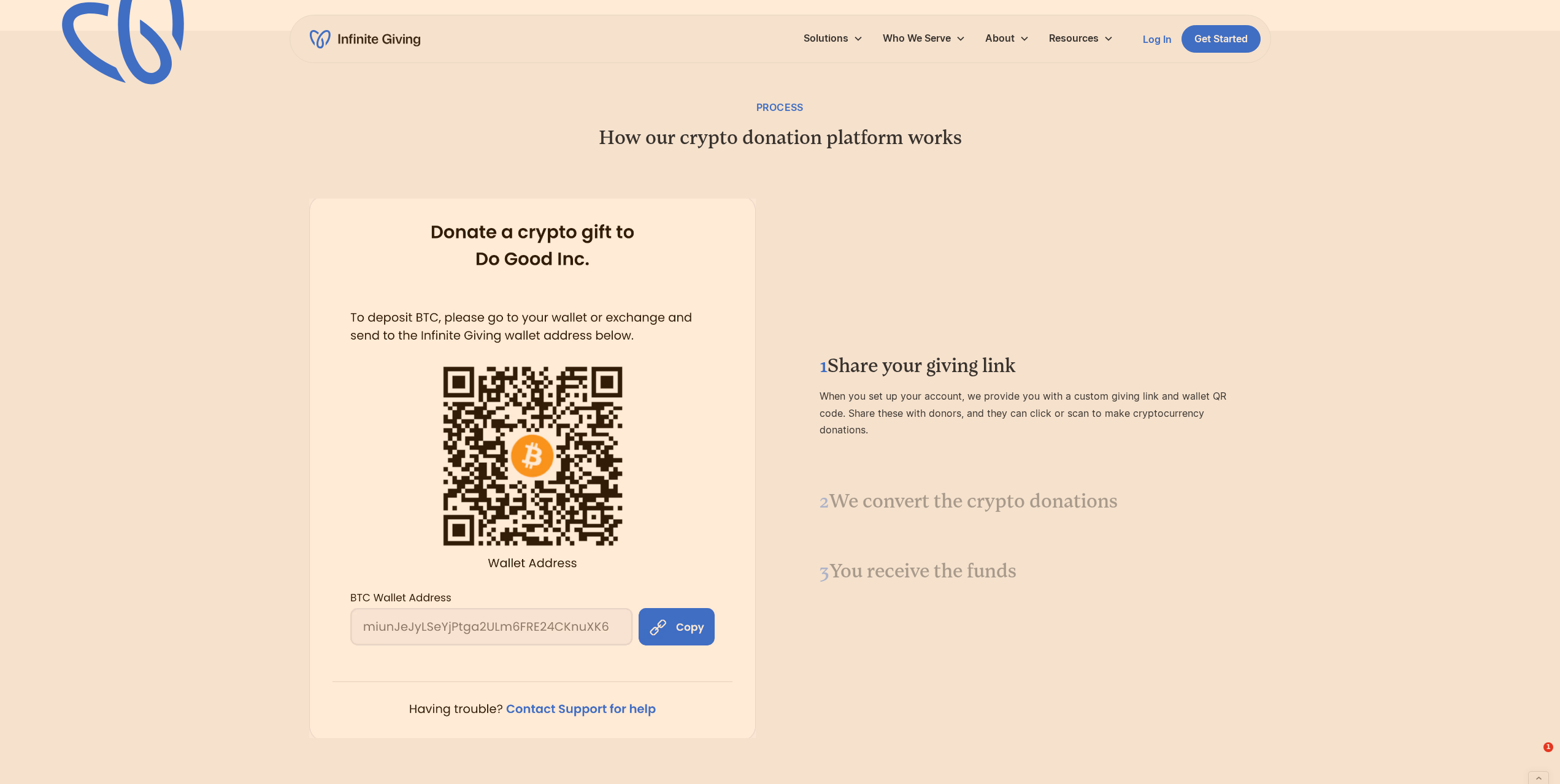
click at [987, 506] on h3 "2 We convert the crypto donations" at bounding box center [1028, 501] width 417 height 25
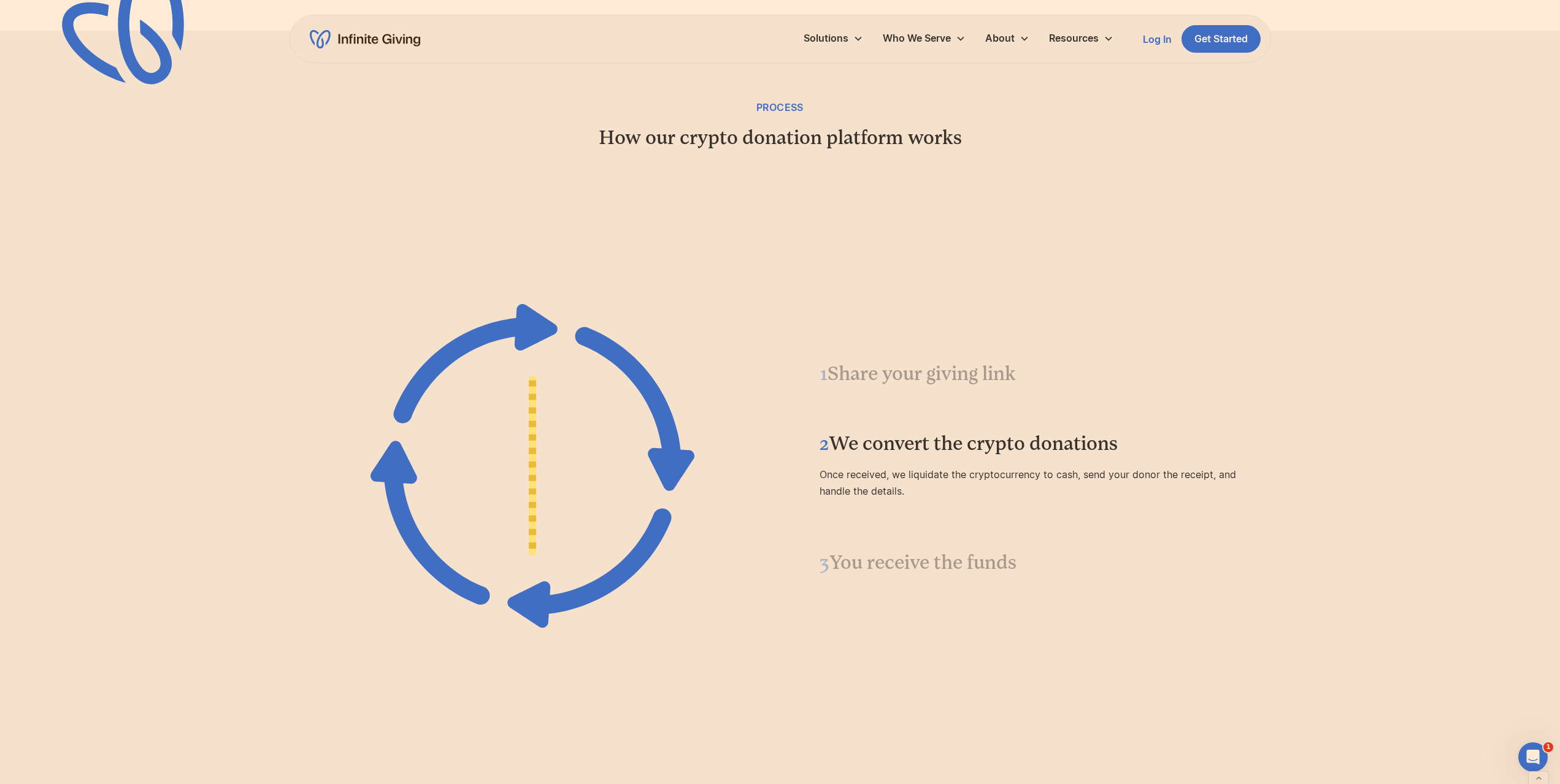
click at [976, 561] on h3 "3 You receive the funds" at bounding box center [1028, 562] width 417 height 25
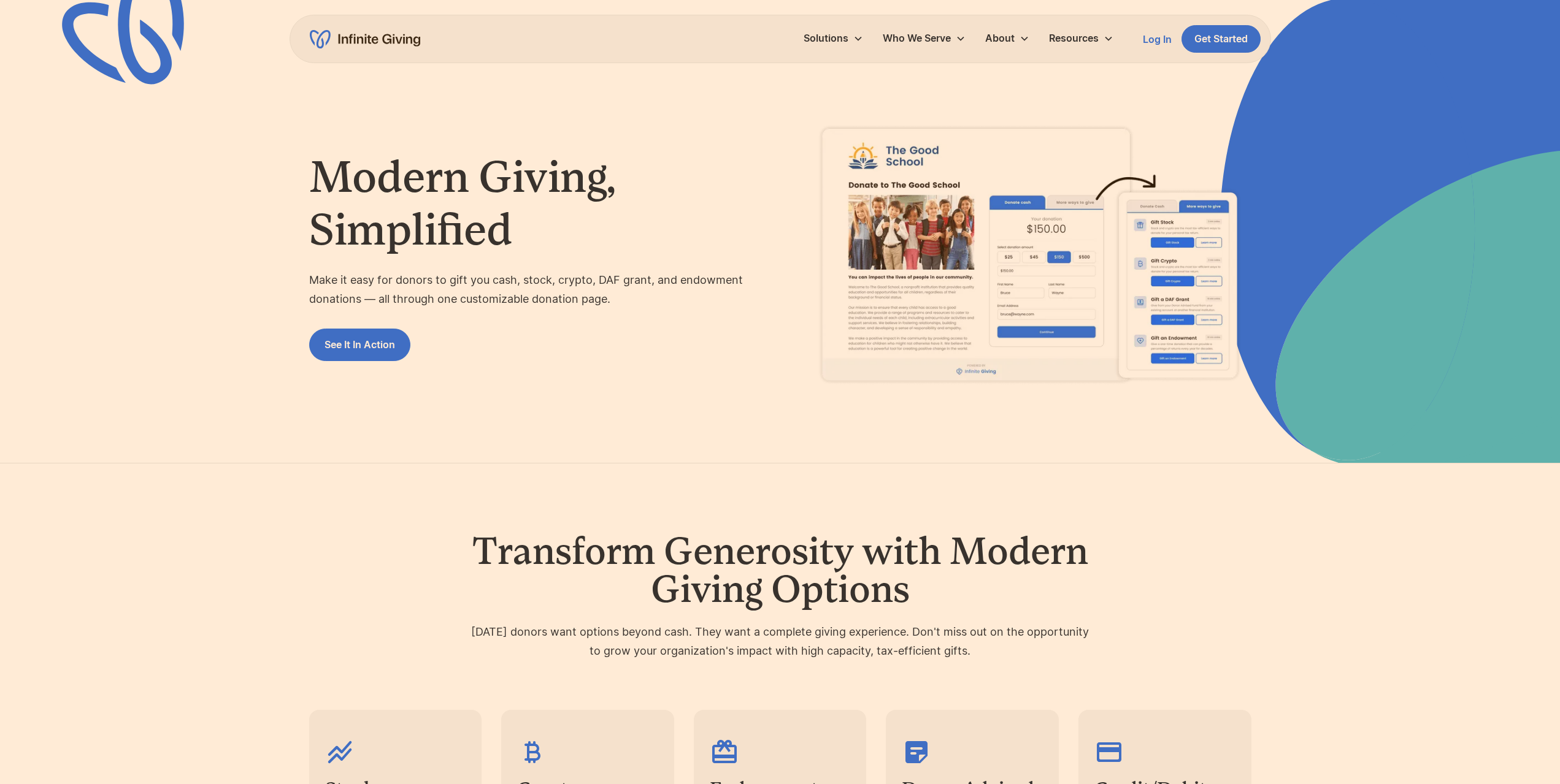
click at [783, 486] on div "Transform Generosity with Modern Giving Options [DATE] donors want options beyo…" at bounding box center [780, 708] width 942 height 488
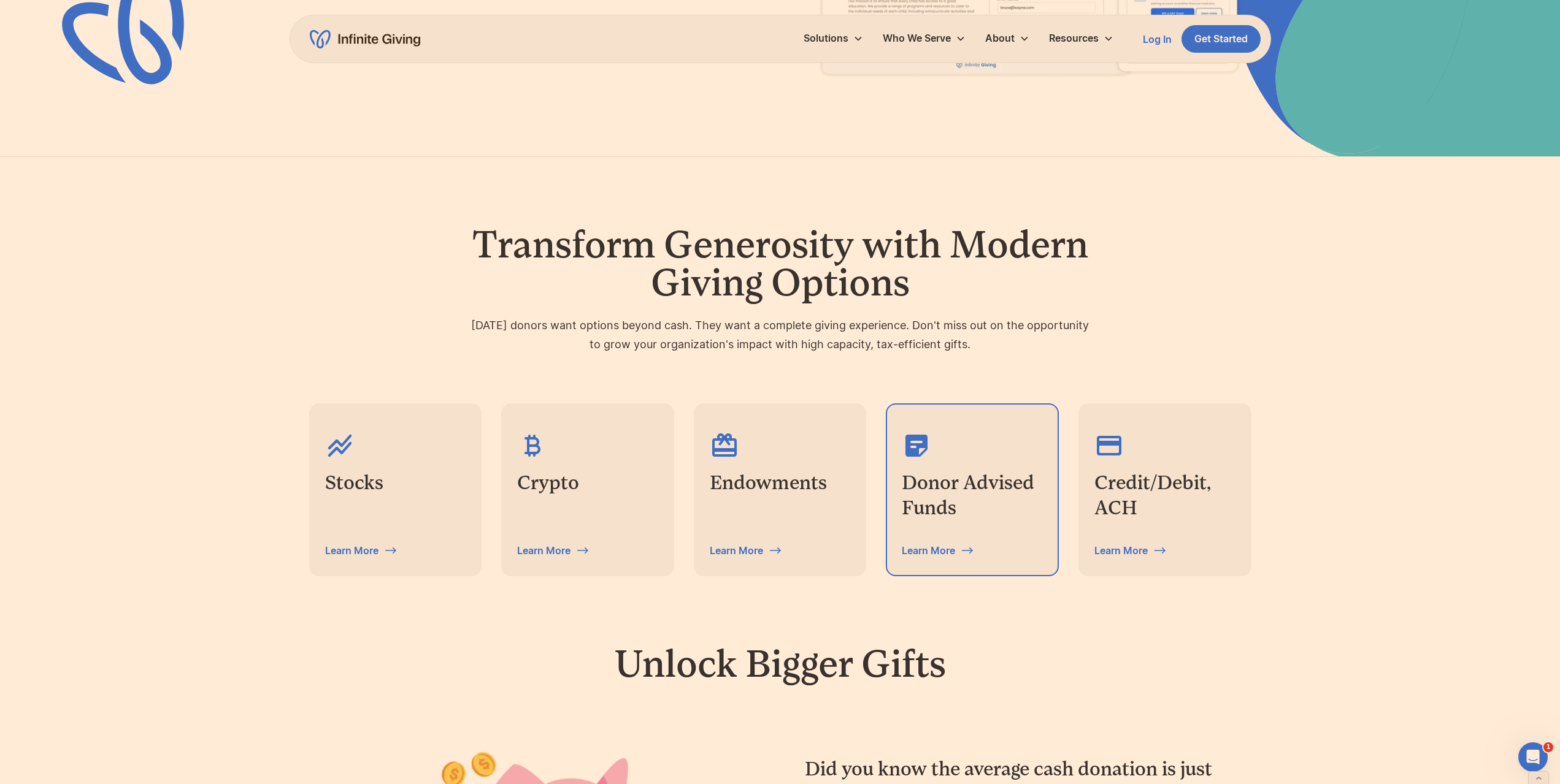
click at [974, 444] on div at bounding box center [972, 440] width 141 height 41
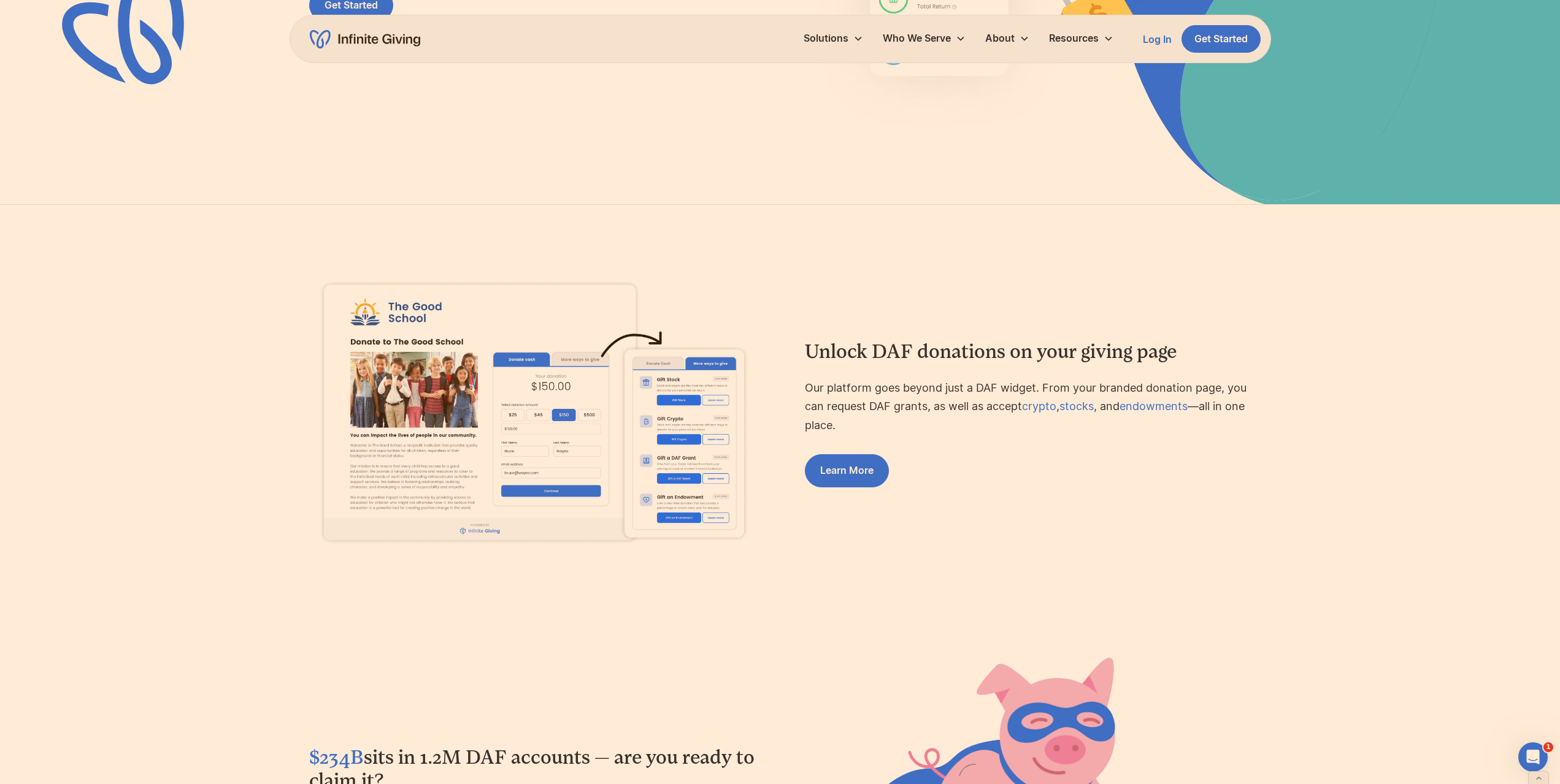
scroll to position [61, 0]
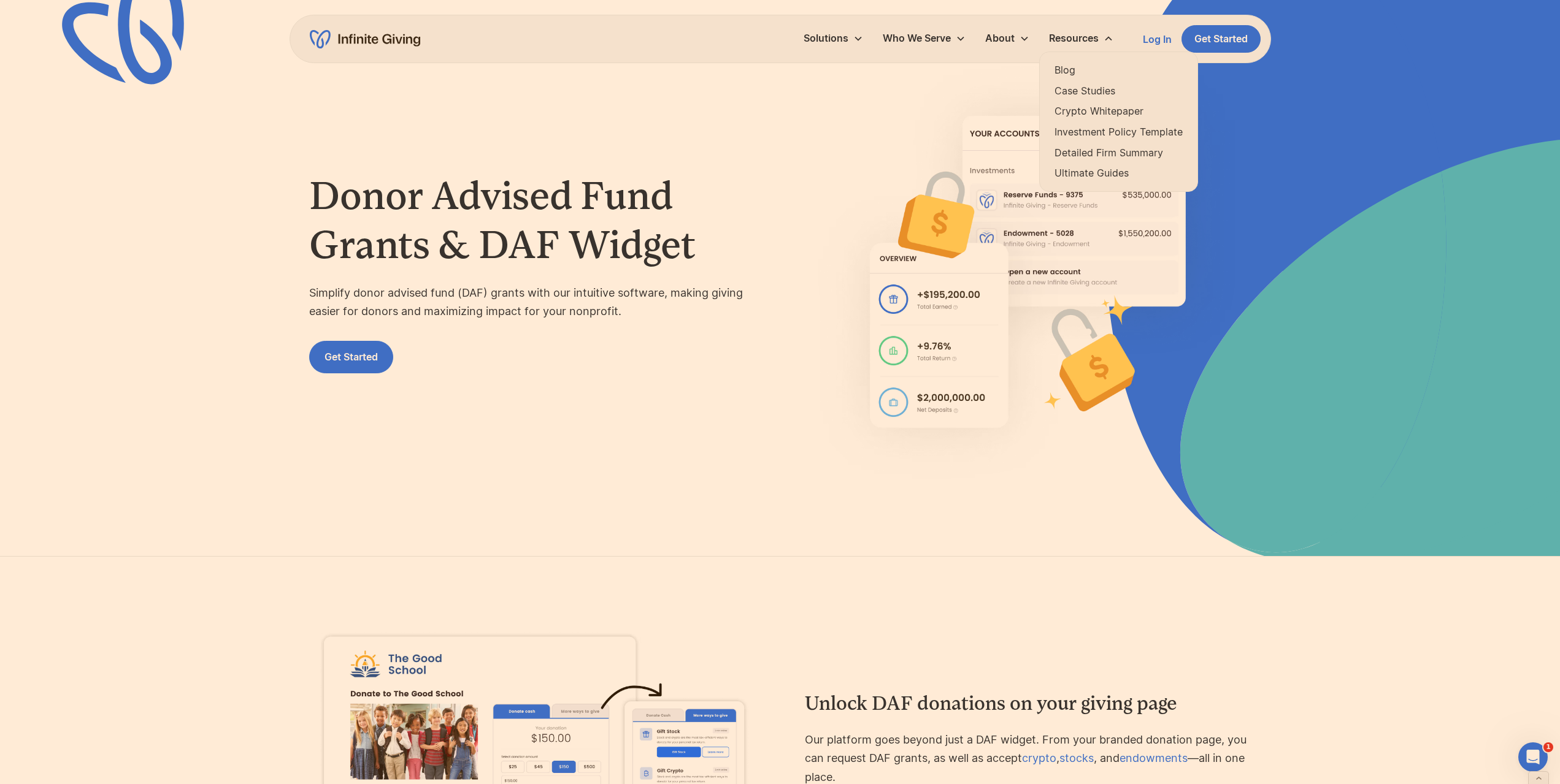
click at [1085, 171] on link "Ultimate Guides" at bounding box center [1119, 173] width 128 height 16
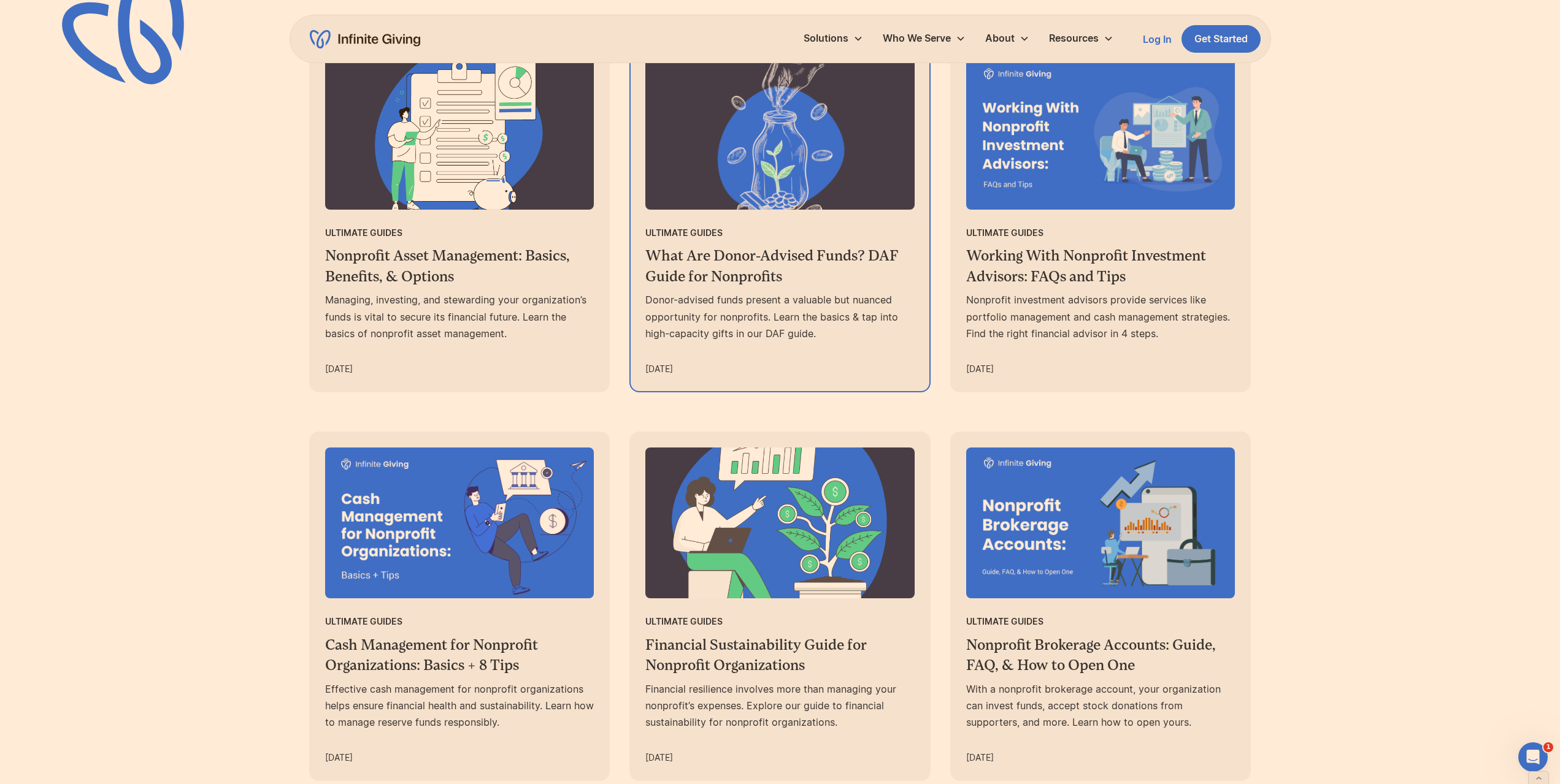
scroll to position [1043, 0]
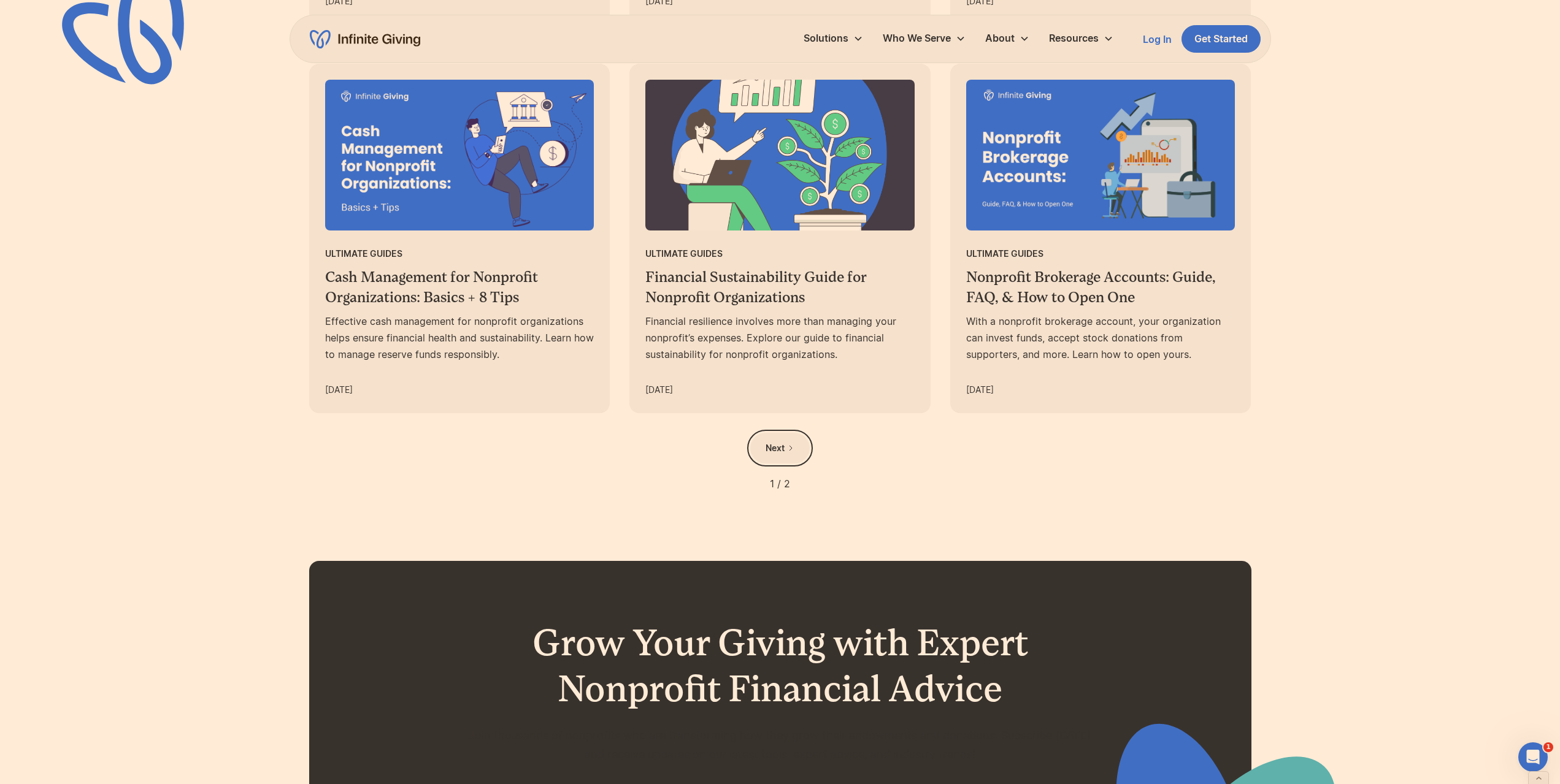
click at [799, 451] on link "Next" at bounding box center [780, 449] width 59 height 31
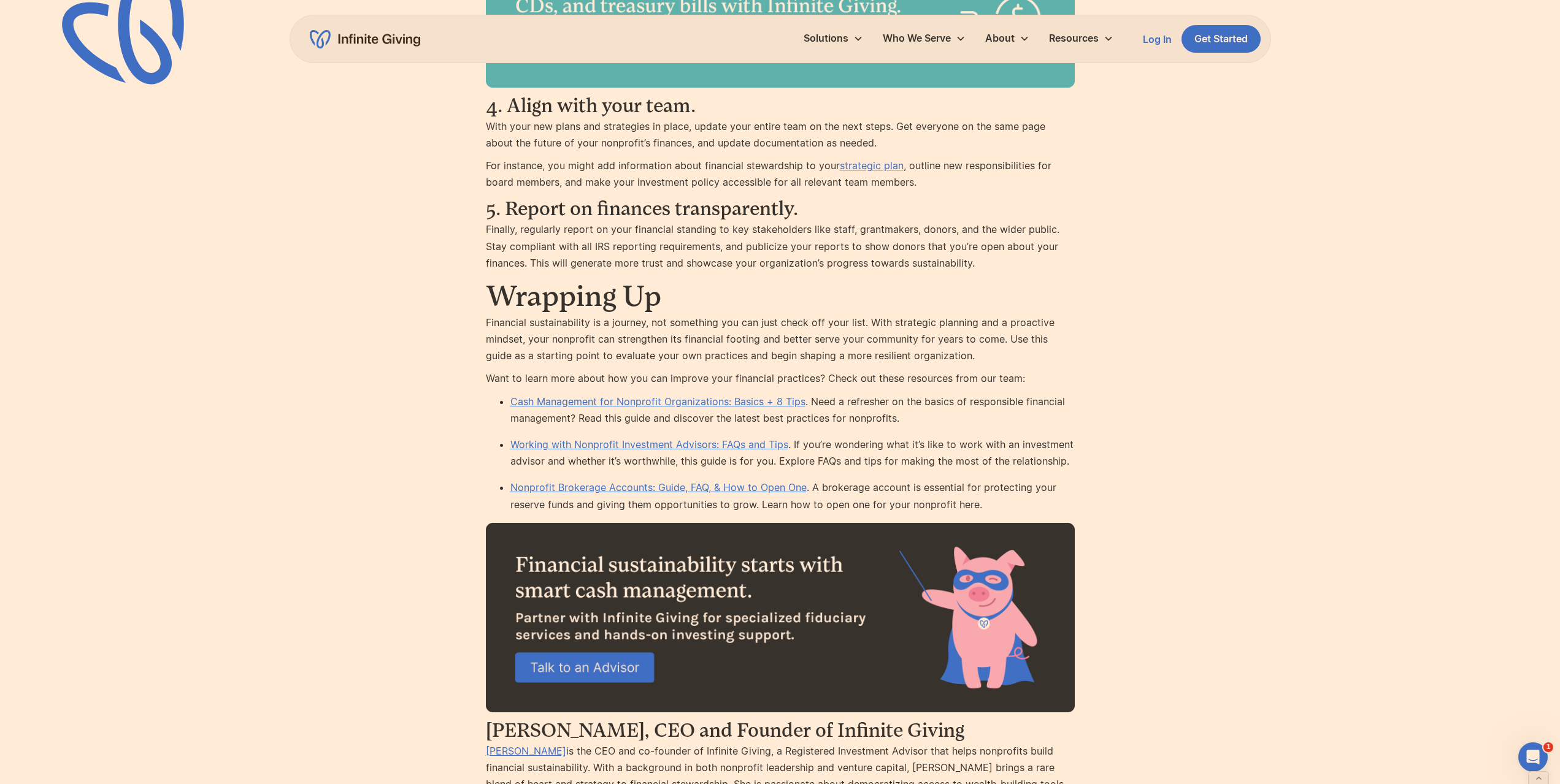
scroll to position [6194, 0]
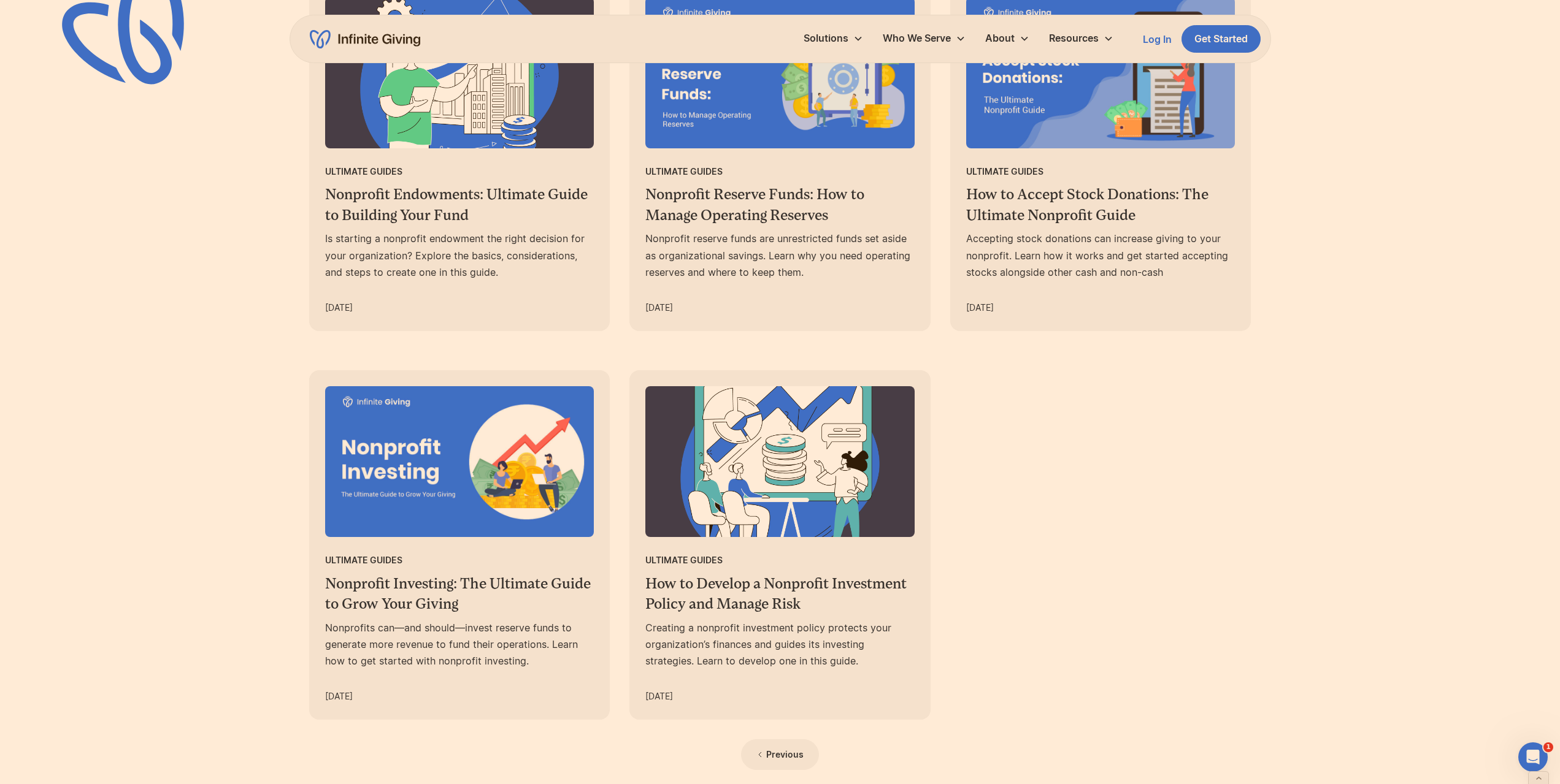
drag, startPoint x: 487, startPoint y: 226, endPoint x: 1156, endPoint y: 436, distance: 701.2
click at [1159, 437] on div "Ultimate Guides Nonprofit Endowments: Ultimate Guide to Building Your Fund Is s…" at bounding box center [780, 350] width 942 height 739
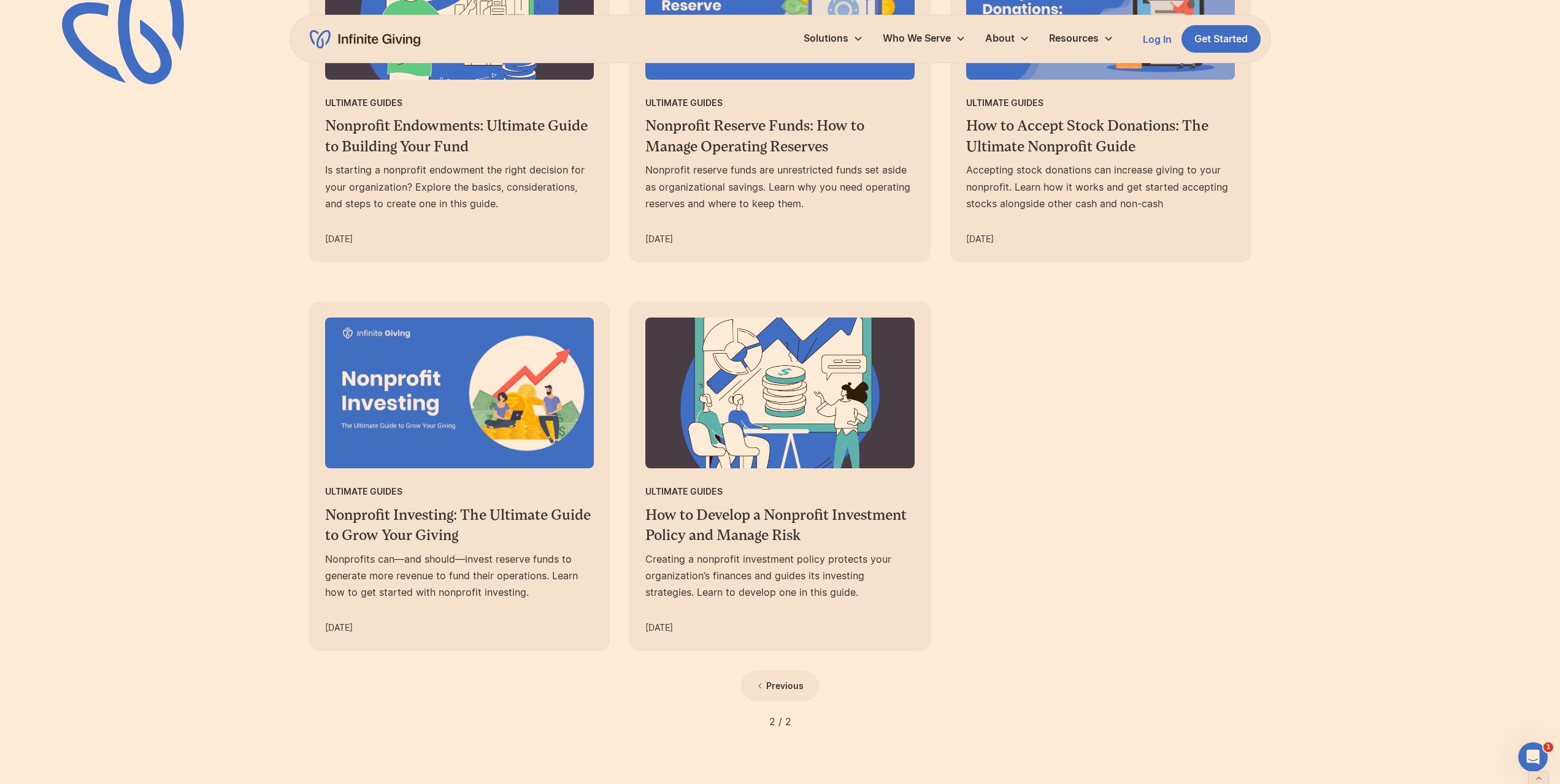
scroll to position [920, 0]
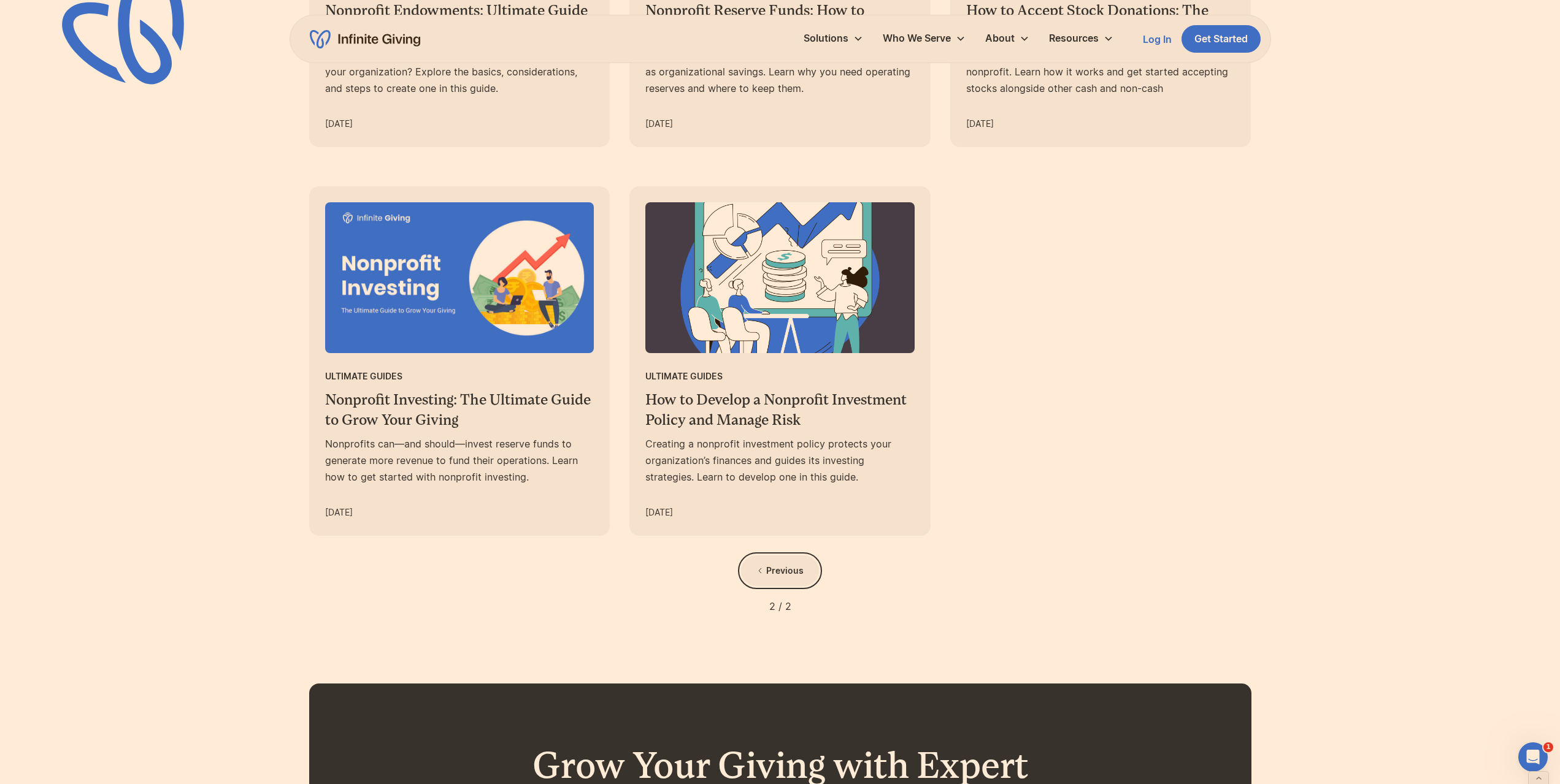
click at [773, 579] on div "Previous" at bounding box center [785, 571] width 37 height 15
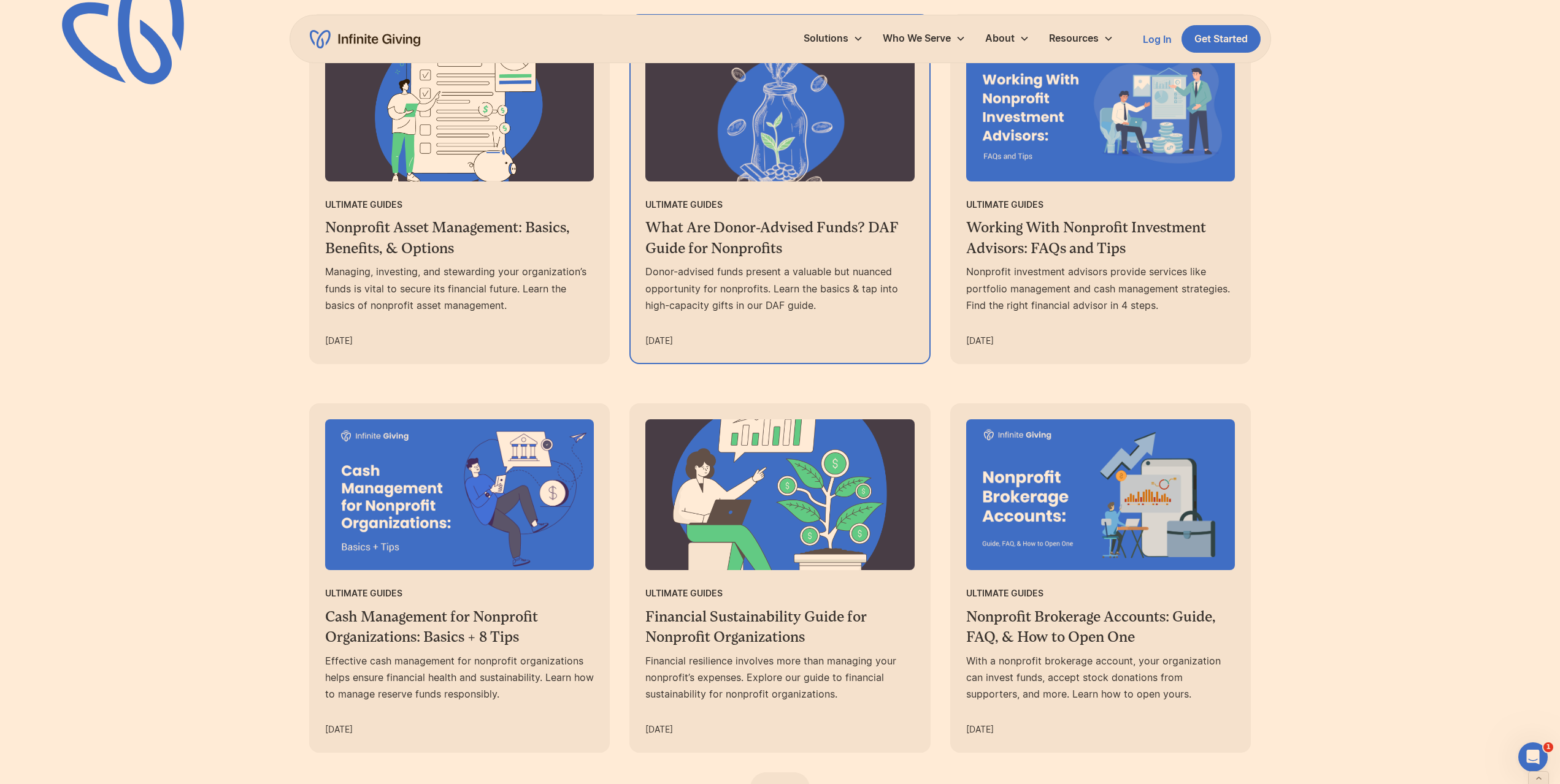
scroll to position [858, 0]
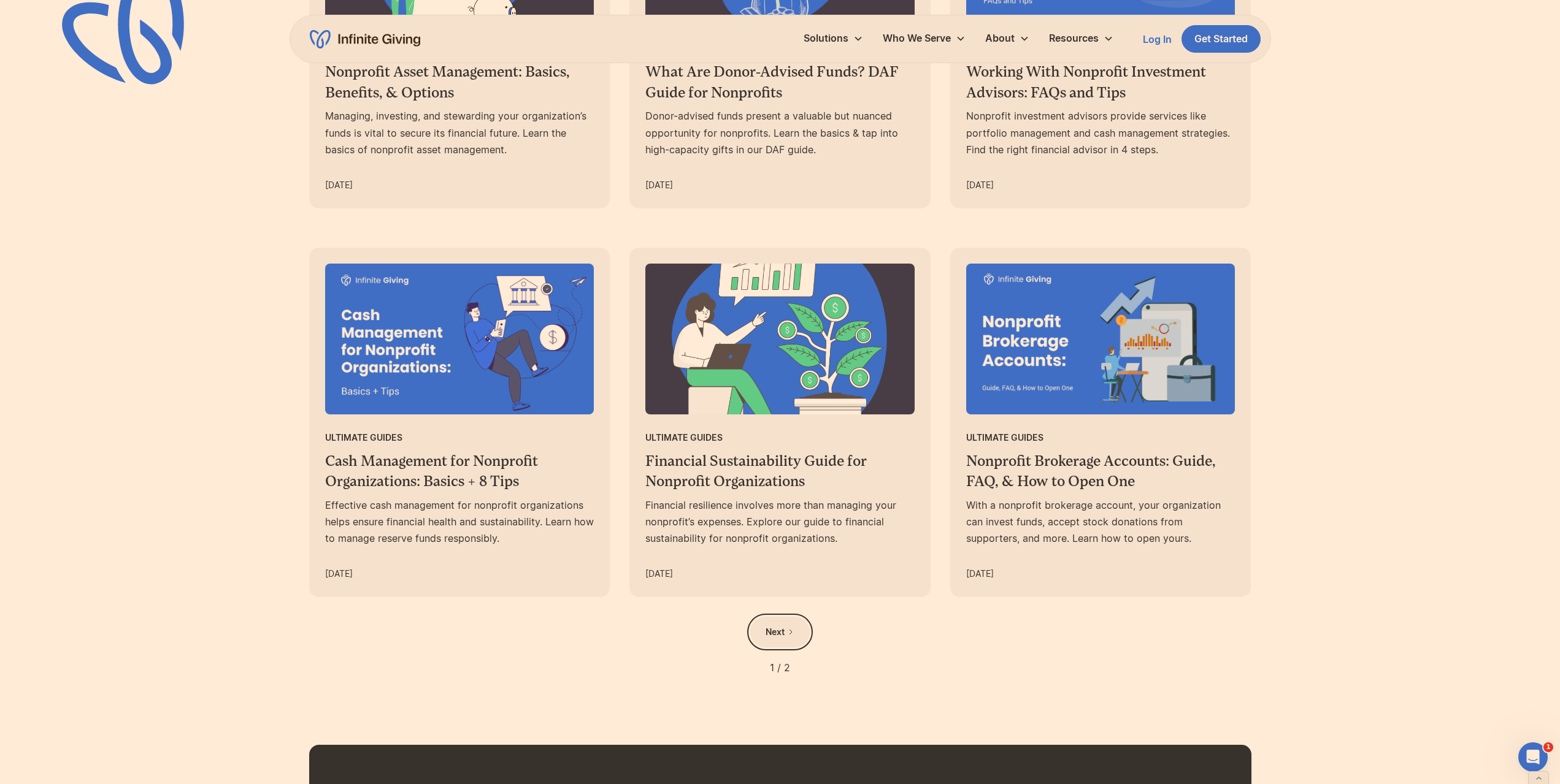
click at [777, 630] on div "Next" at bounding box center [775, 632] width 19 height 15
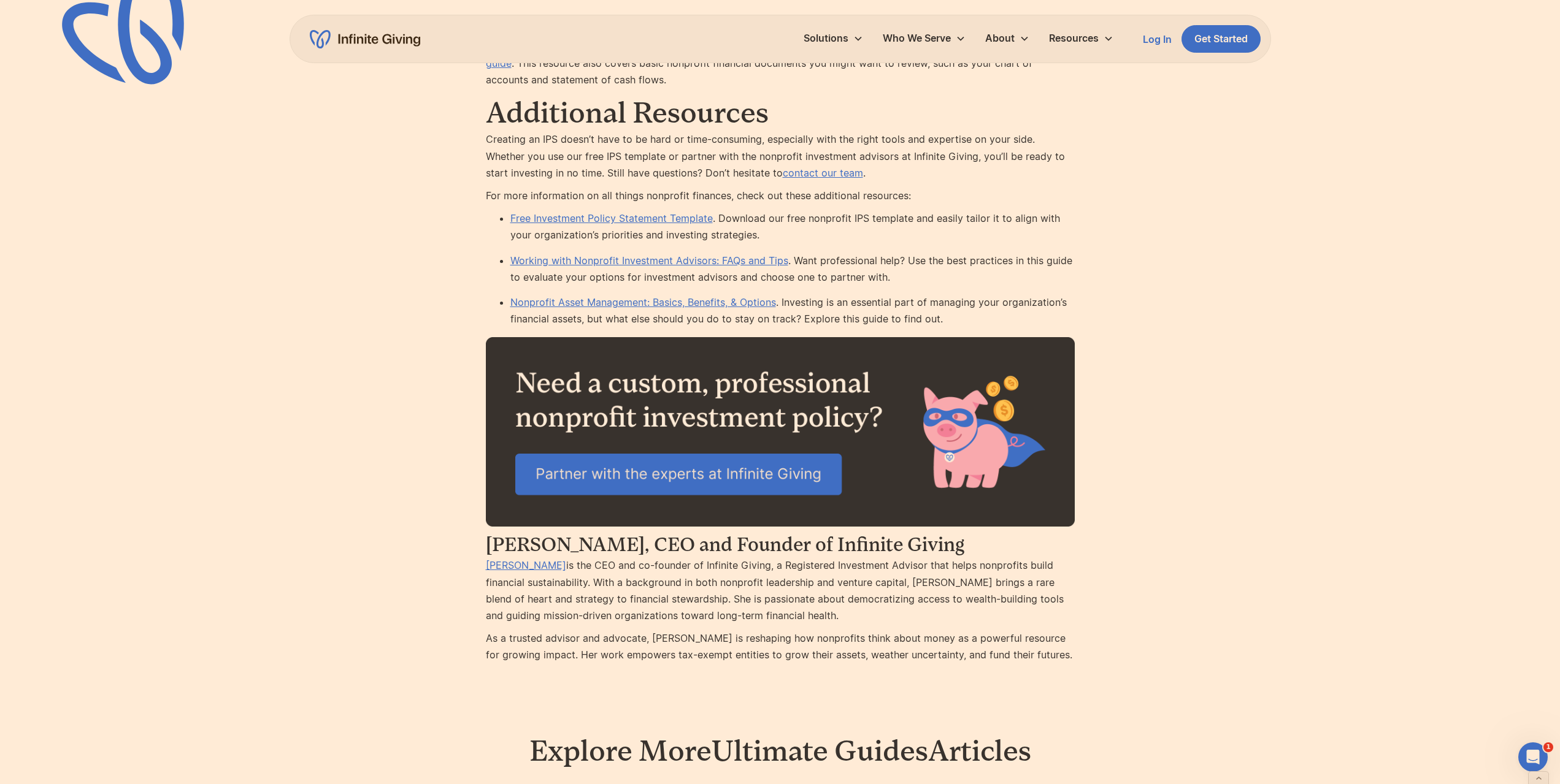
scroll to position [7114, 0]
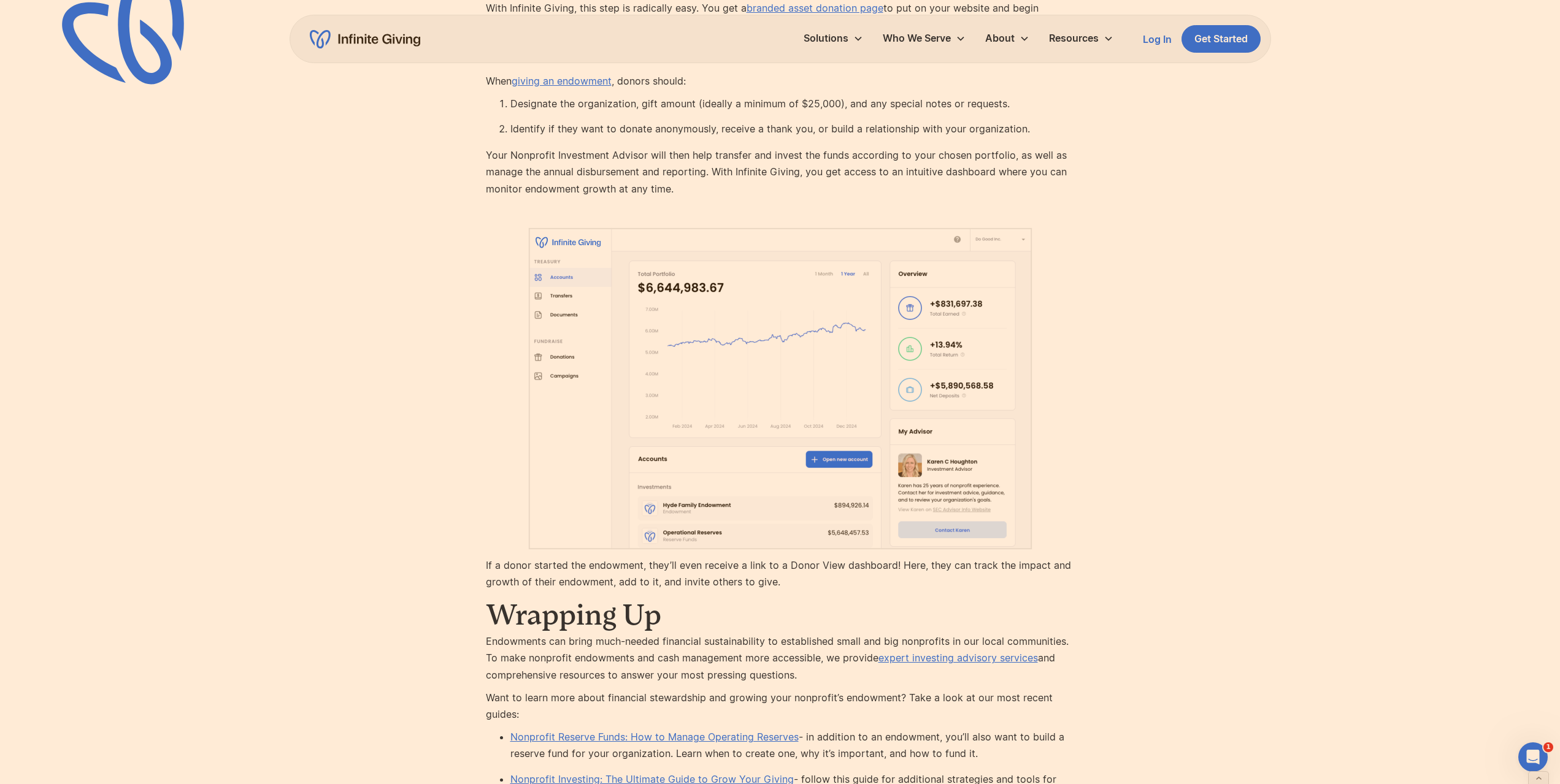
scroll to position [6929, 0]
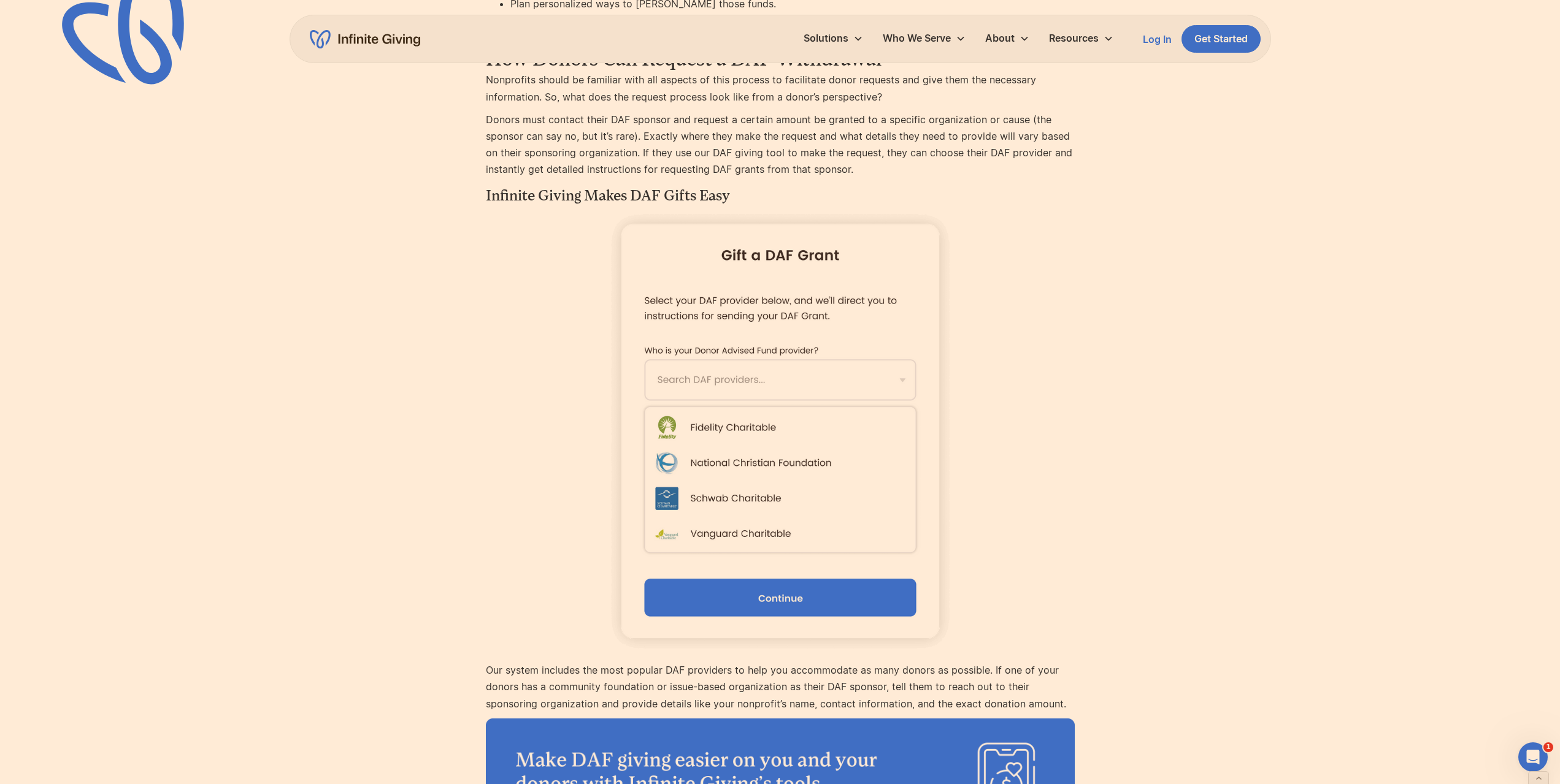
scroll to position [5151, 0]
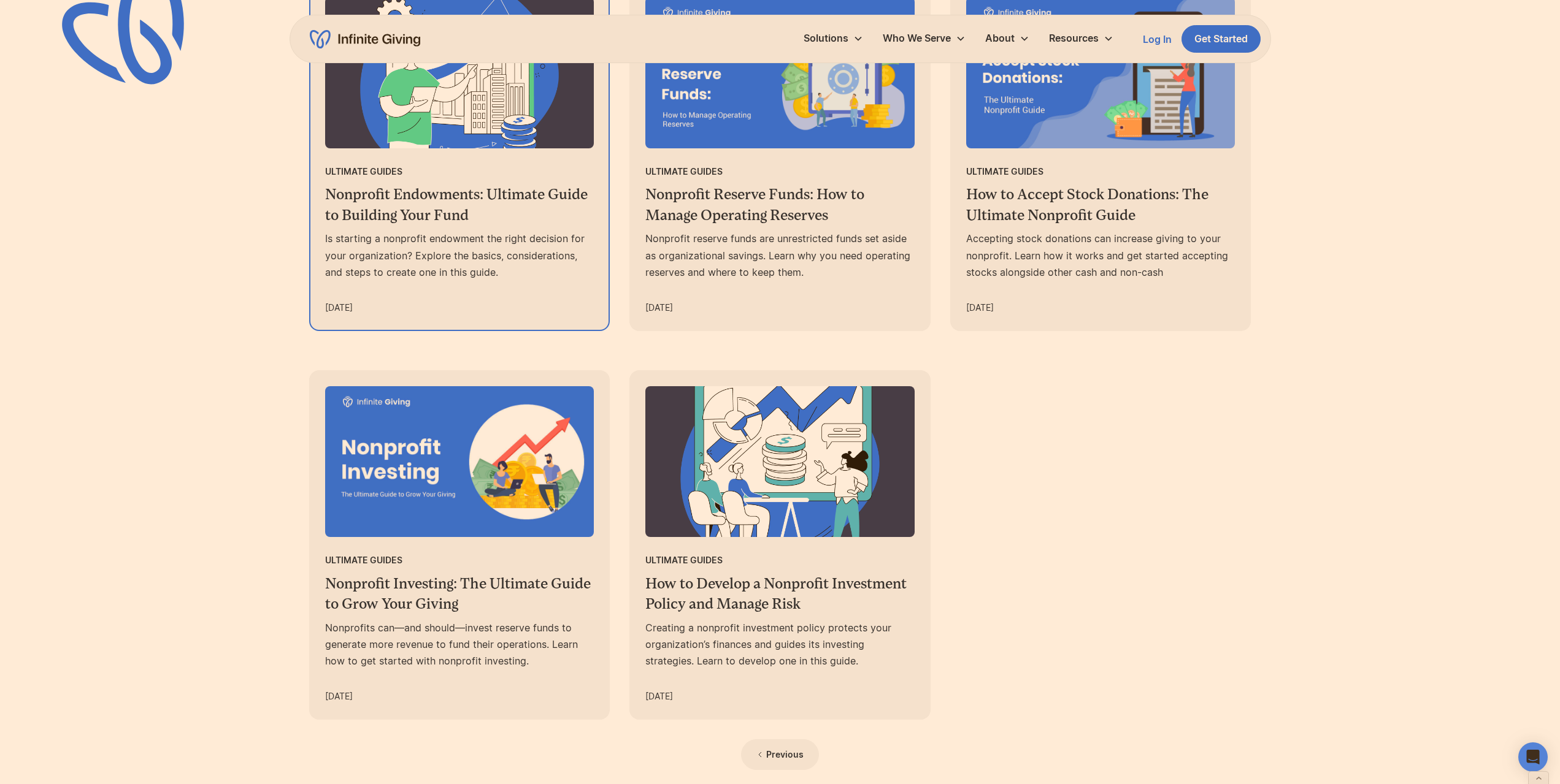
click at [515, 250] on div "Is starting a nonprofit endowment the right decision for your organization? Exp…" at bounding box center [460, 256] width 270 height 50
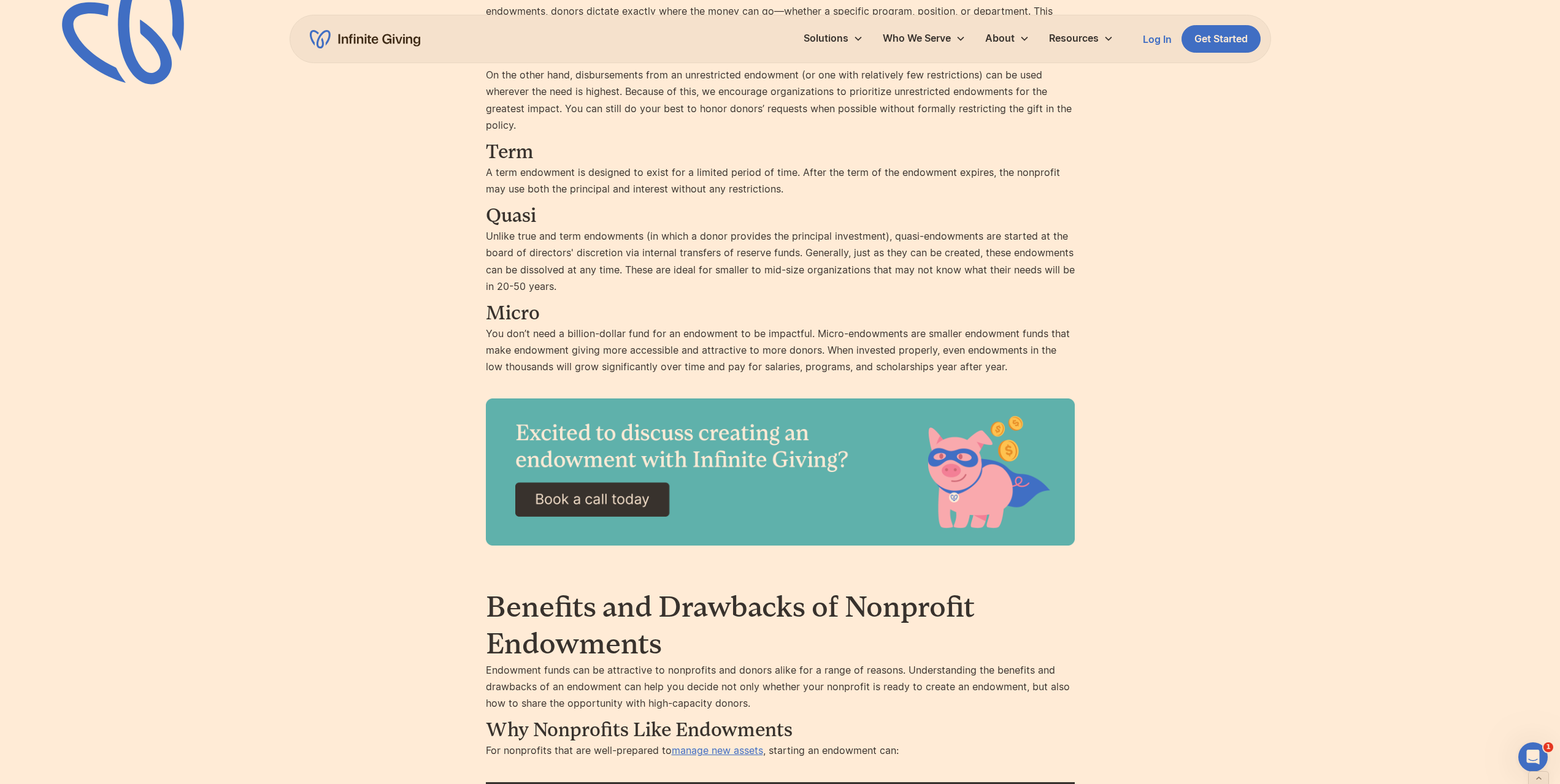
scroll to position [1778, 0]
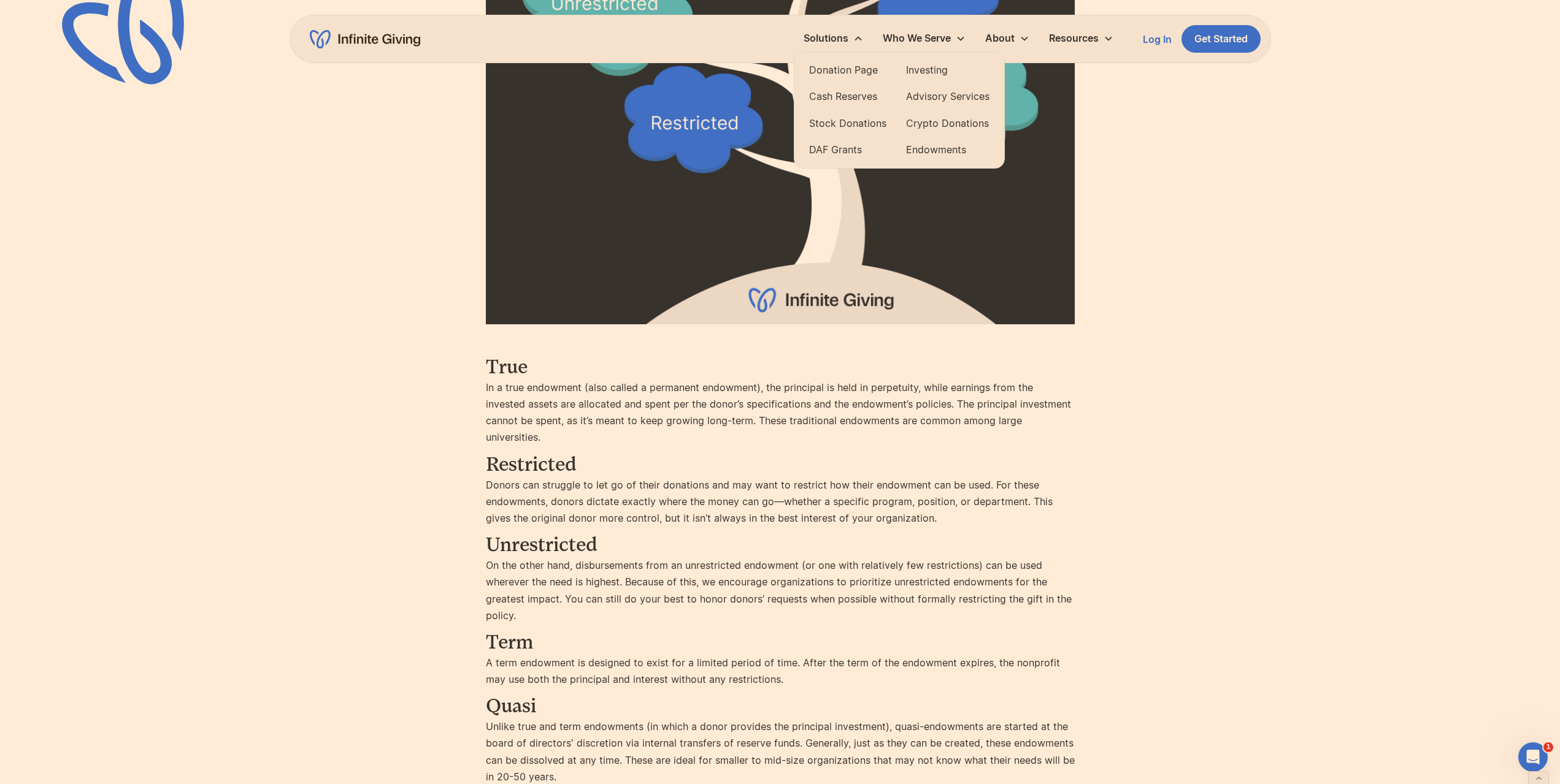
click at [847, 66] on link "Donation Page" at bounding box center [848, 70] width 77 height 16
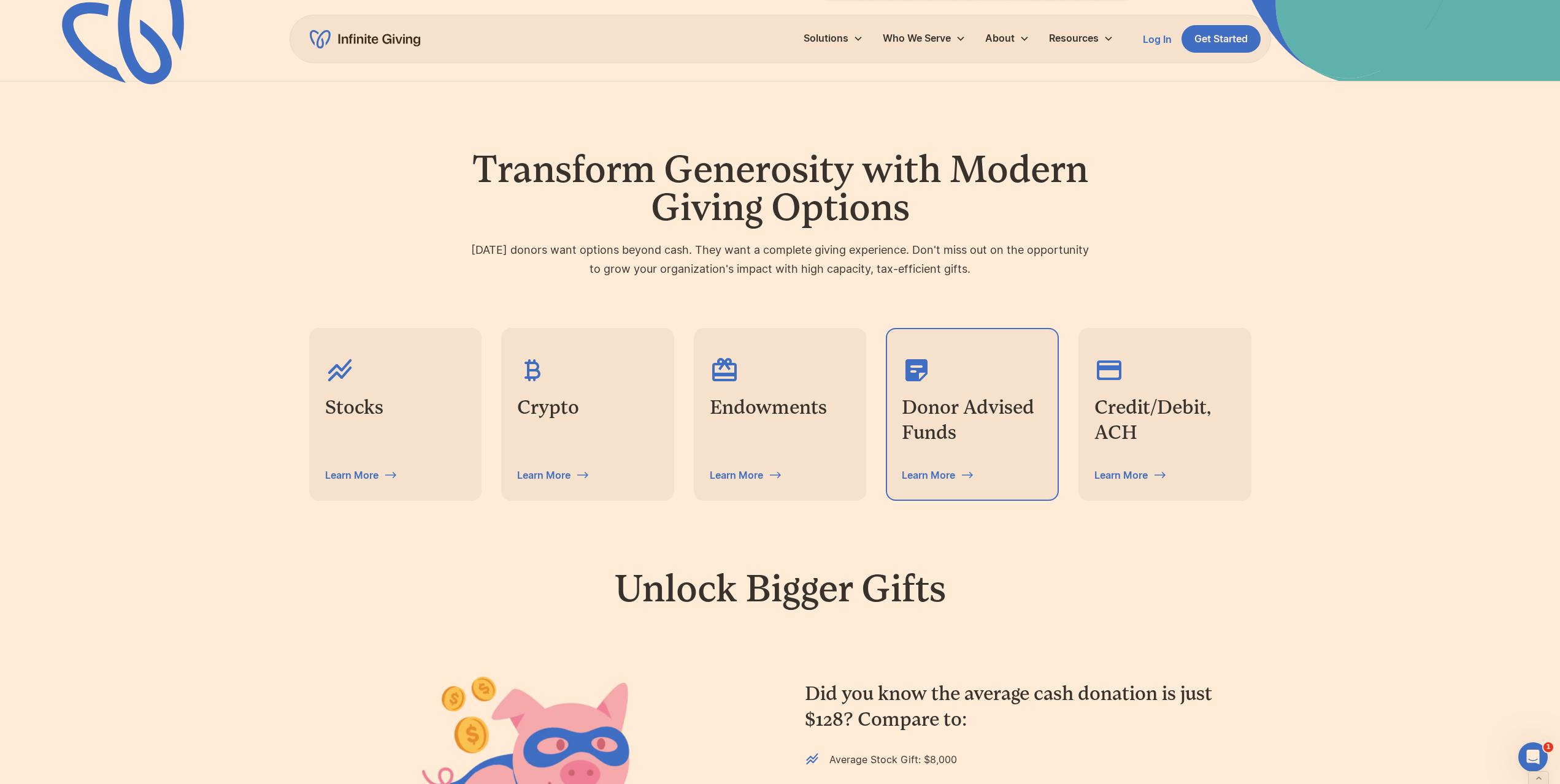
scroll to position [368, 0]
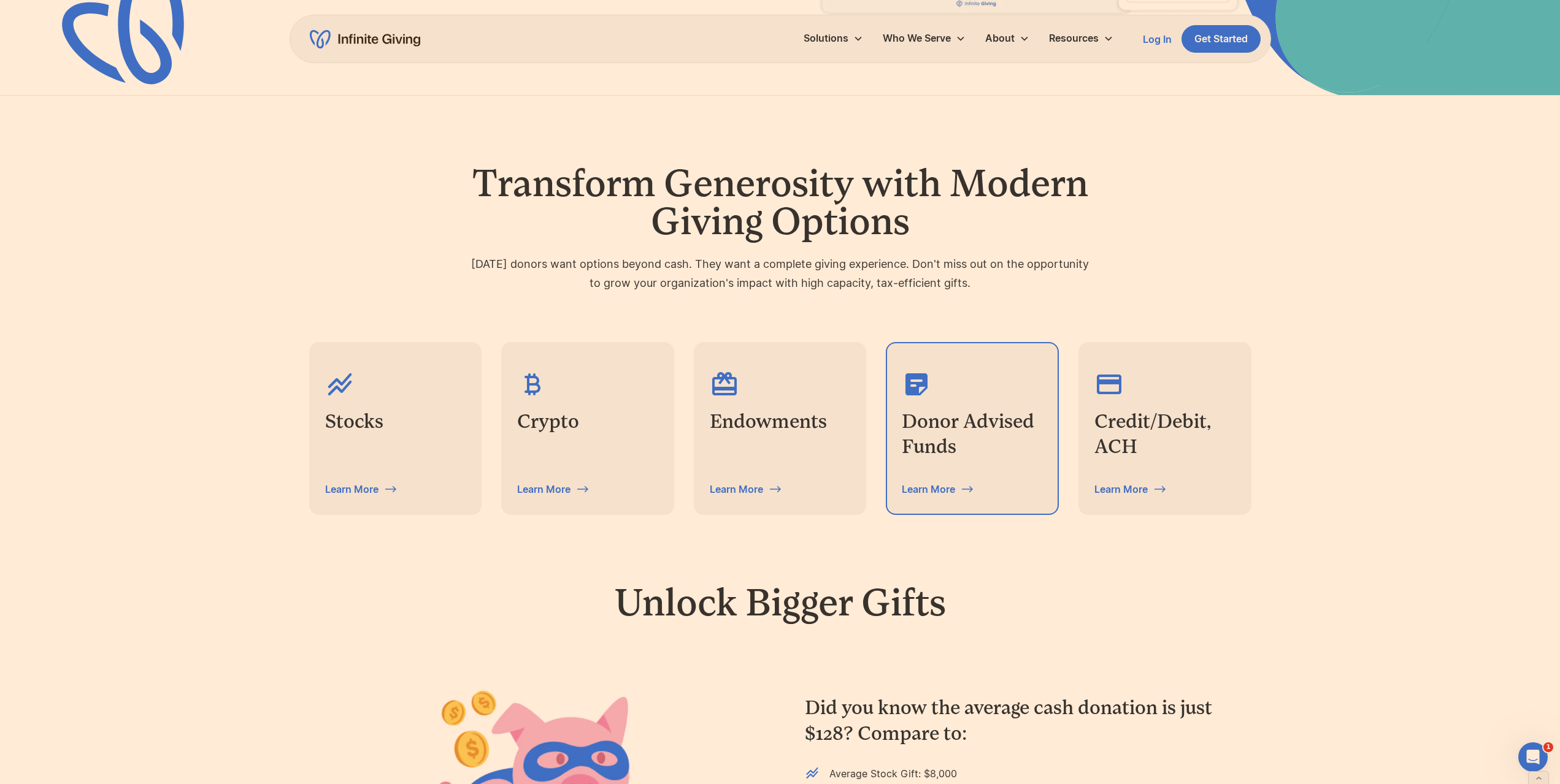
click at [998, 426] on h3 "Donor Advised Funds" at bounding box center [972, 435] width 141 height 51
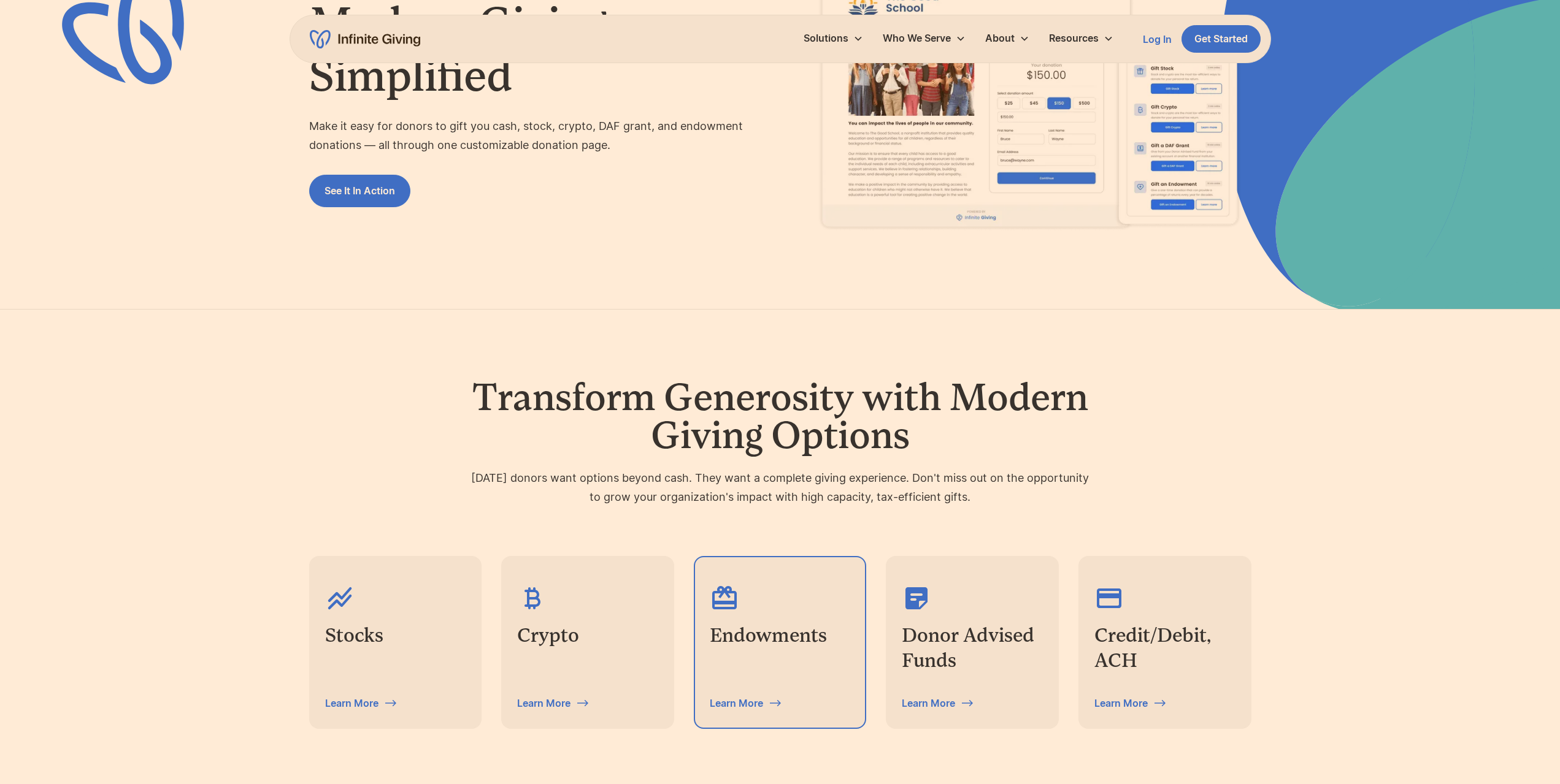
scroll to position [429, 0]
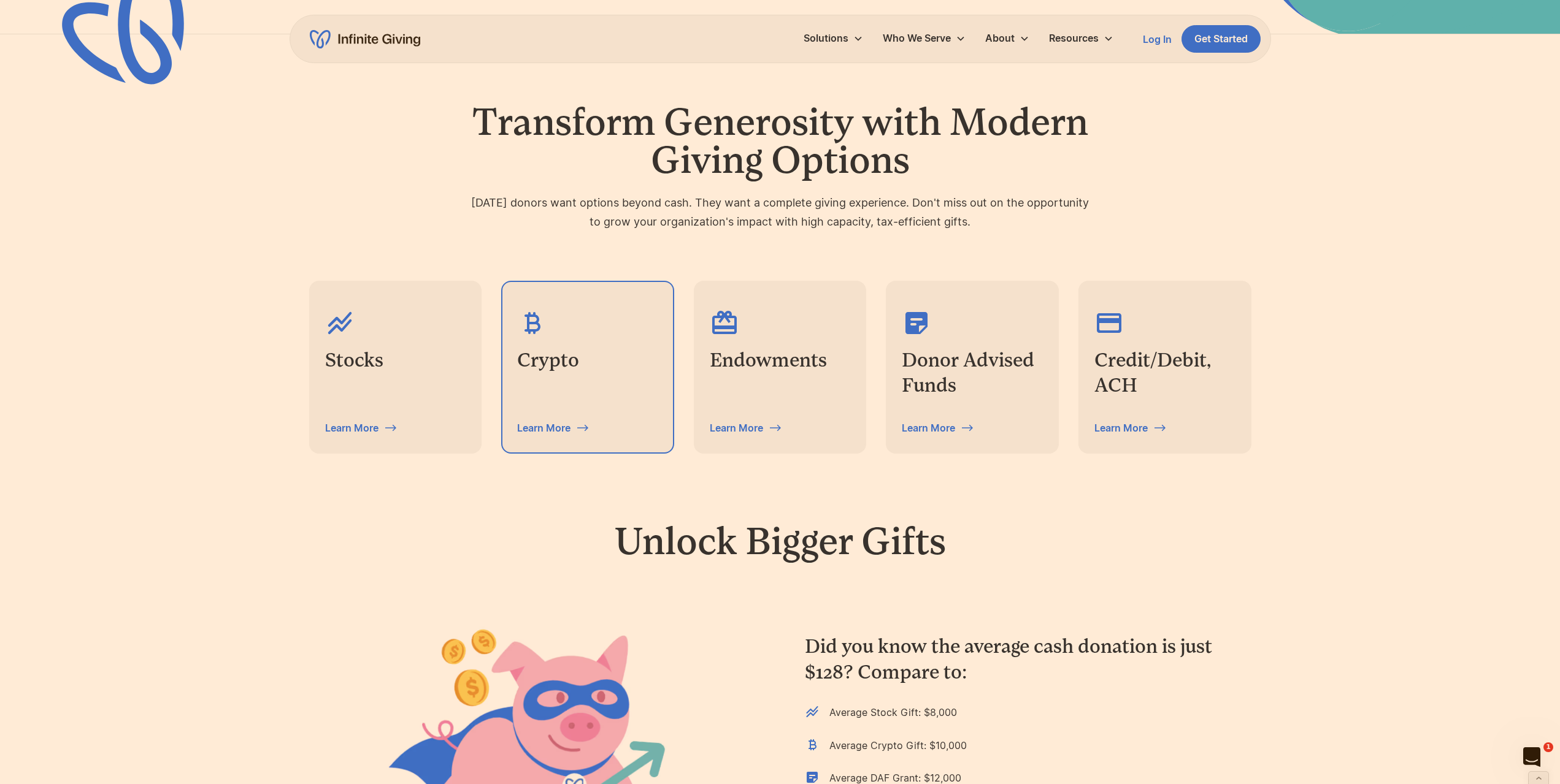
click at [604, 381] on div "Crypto Learn More" at bounding box center [587, 367] width 171 height 171
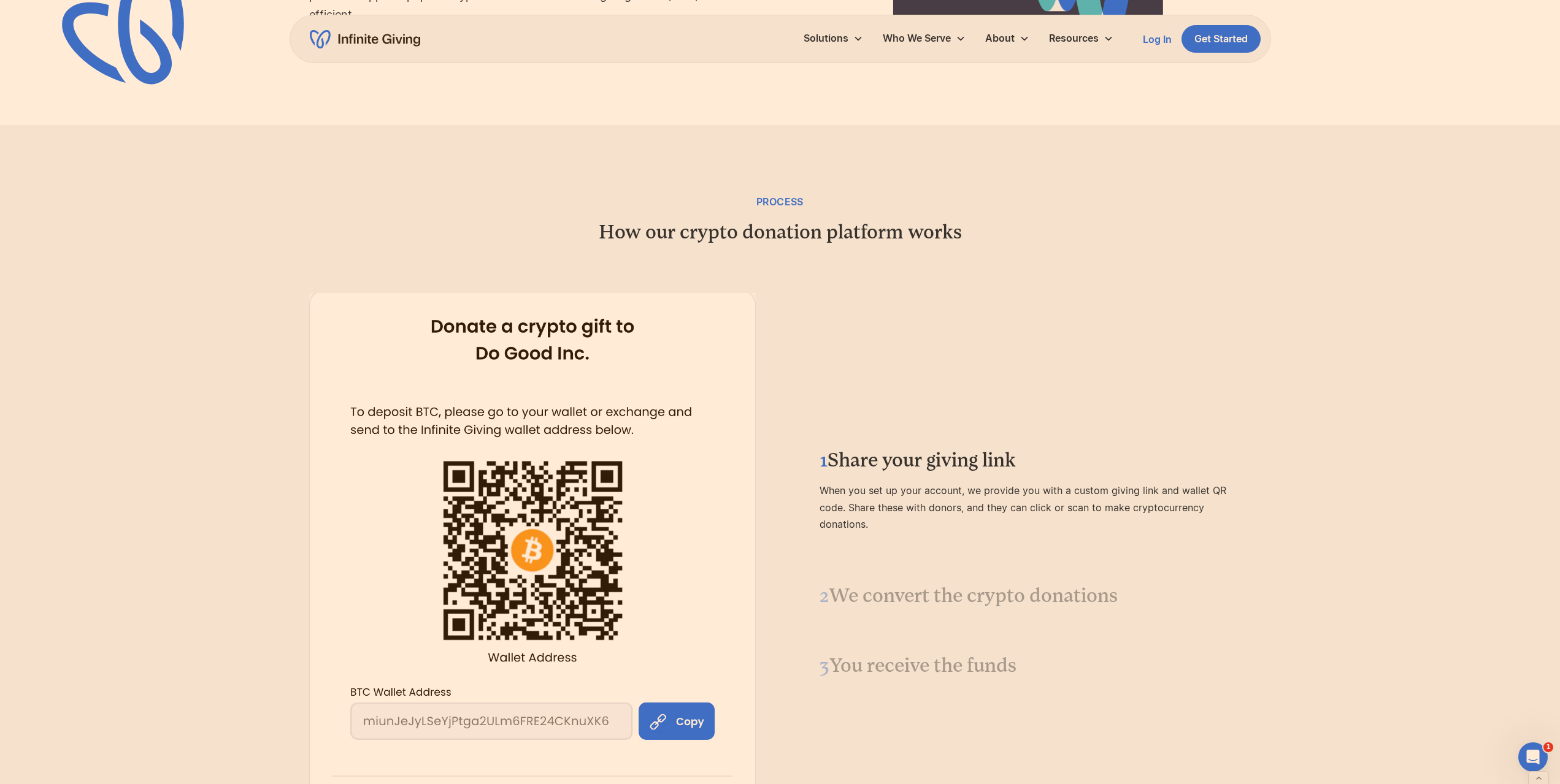
scroll to position [1227, 0]
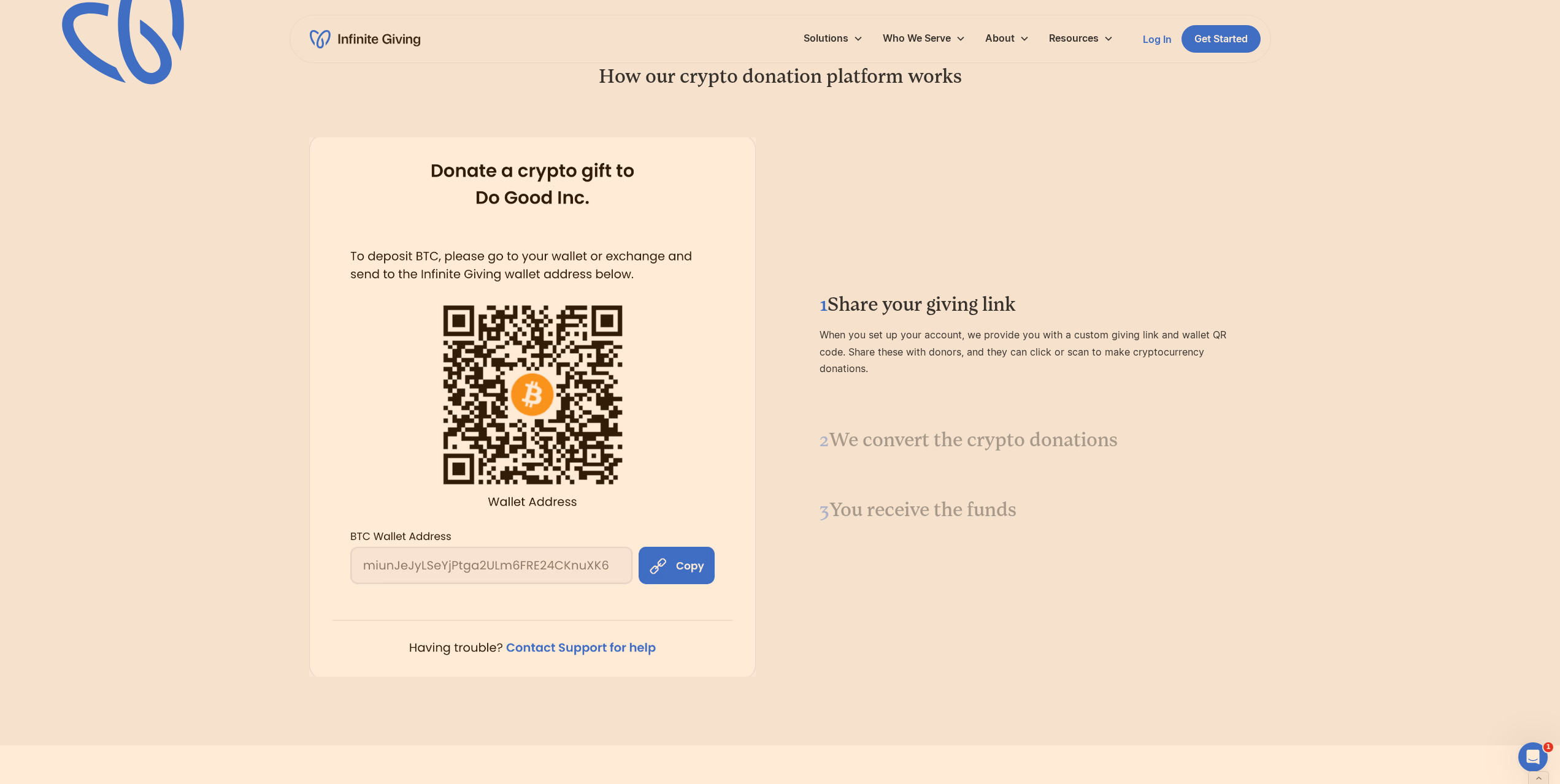
click at [951, 439] on h3 "2 We convert the crypto donations" at bounding box center [1028, 440] width 417 height 25
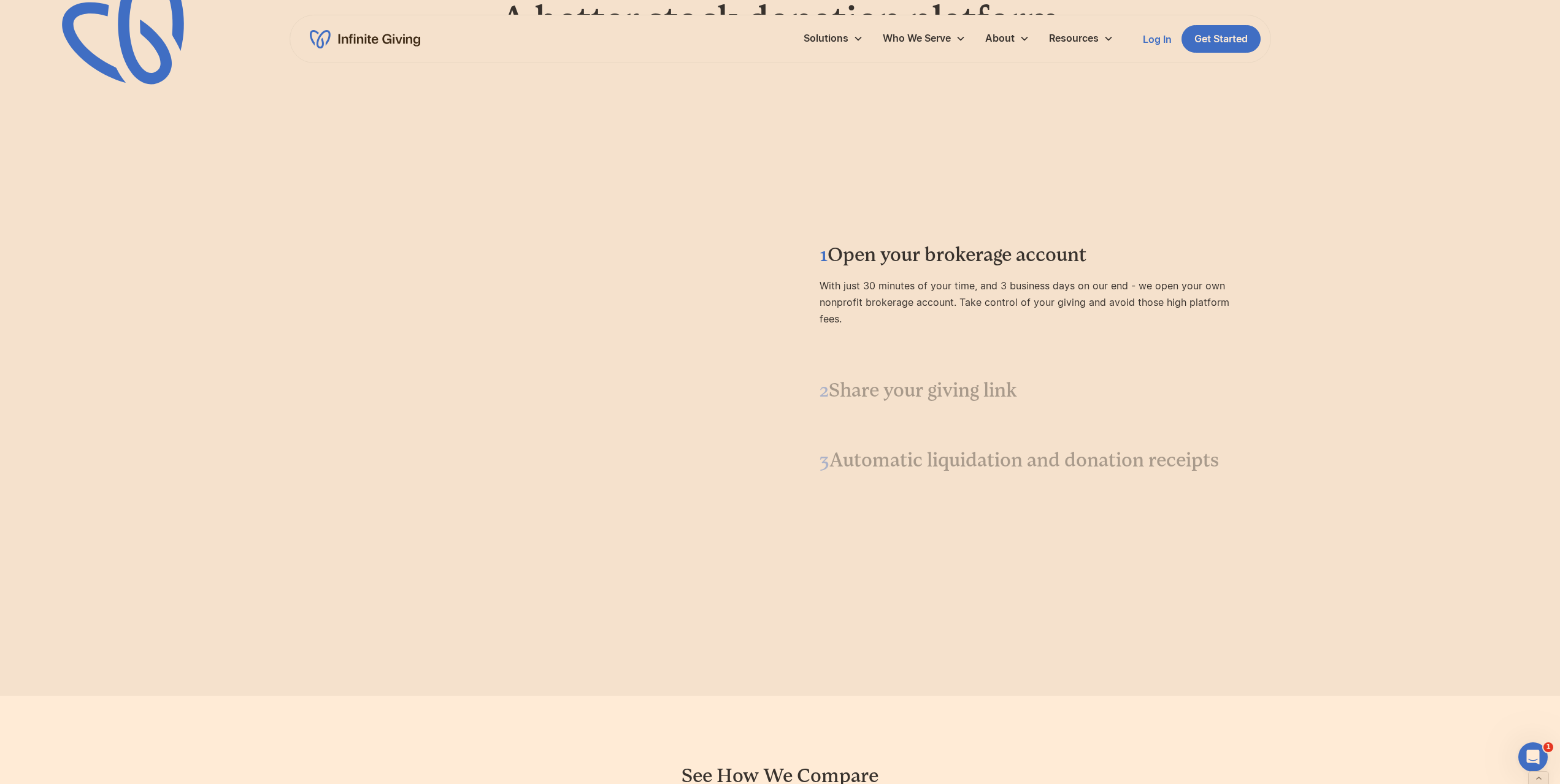
scroll to position [1656, 0]
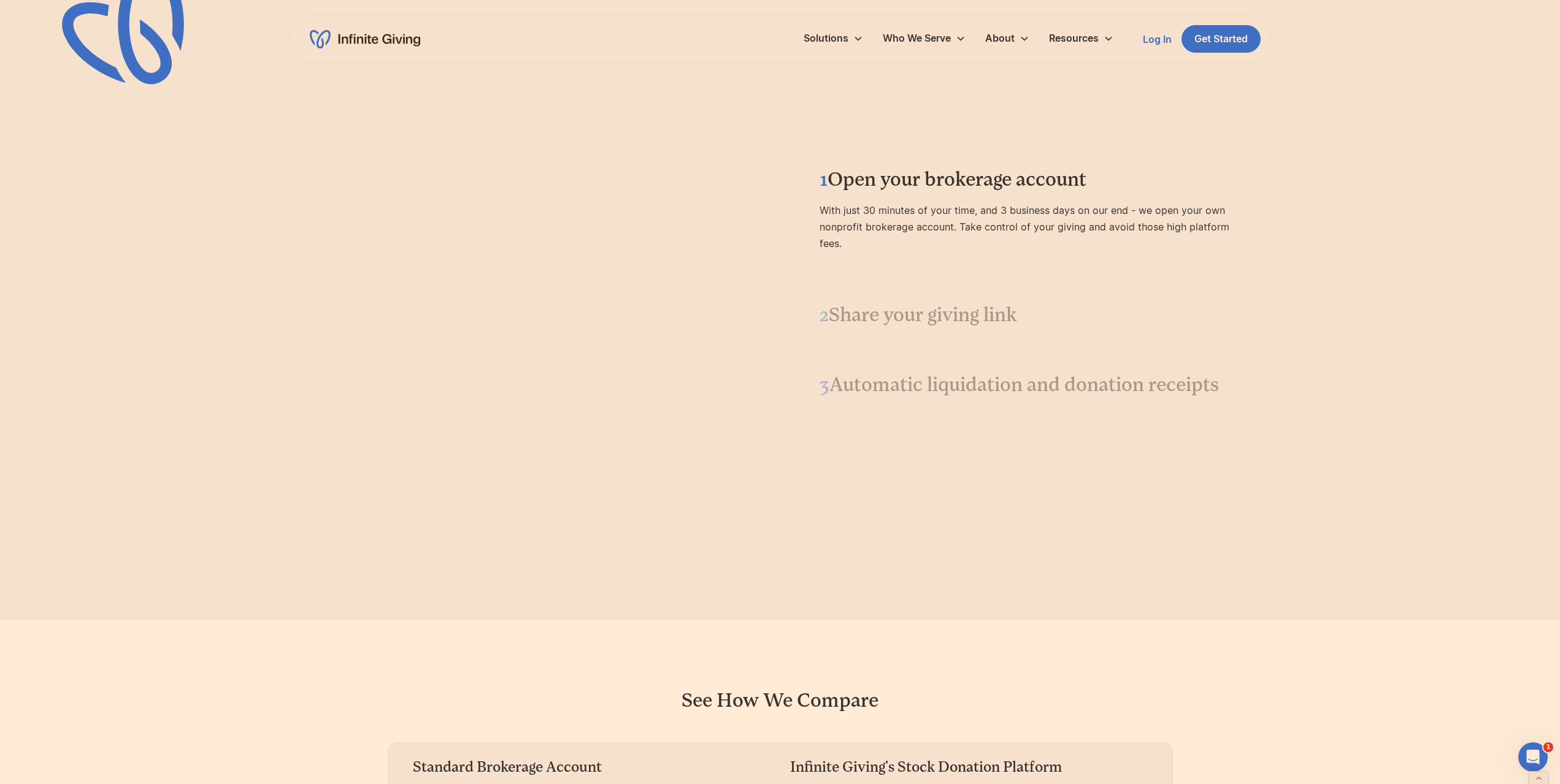
click at [925, 314] on h3 "2 Share your giving link" at bounding box center [1028, 314] width 417 height 25
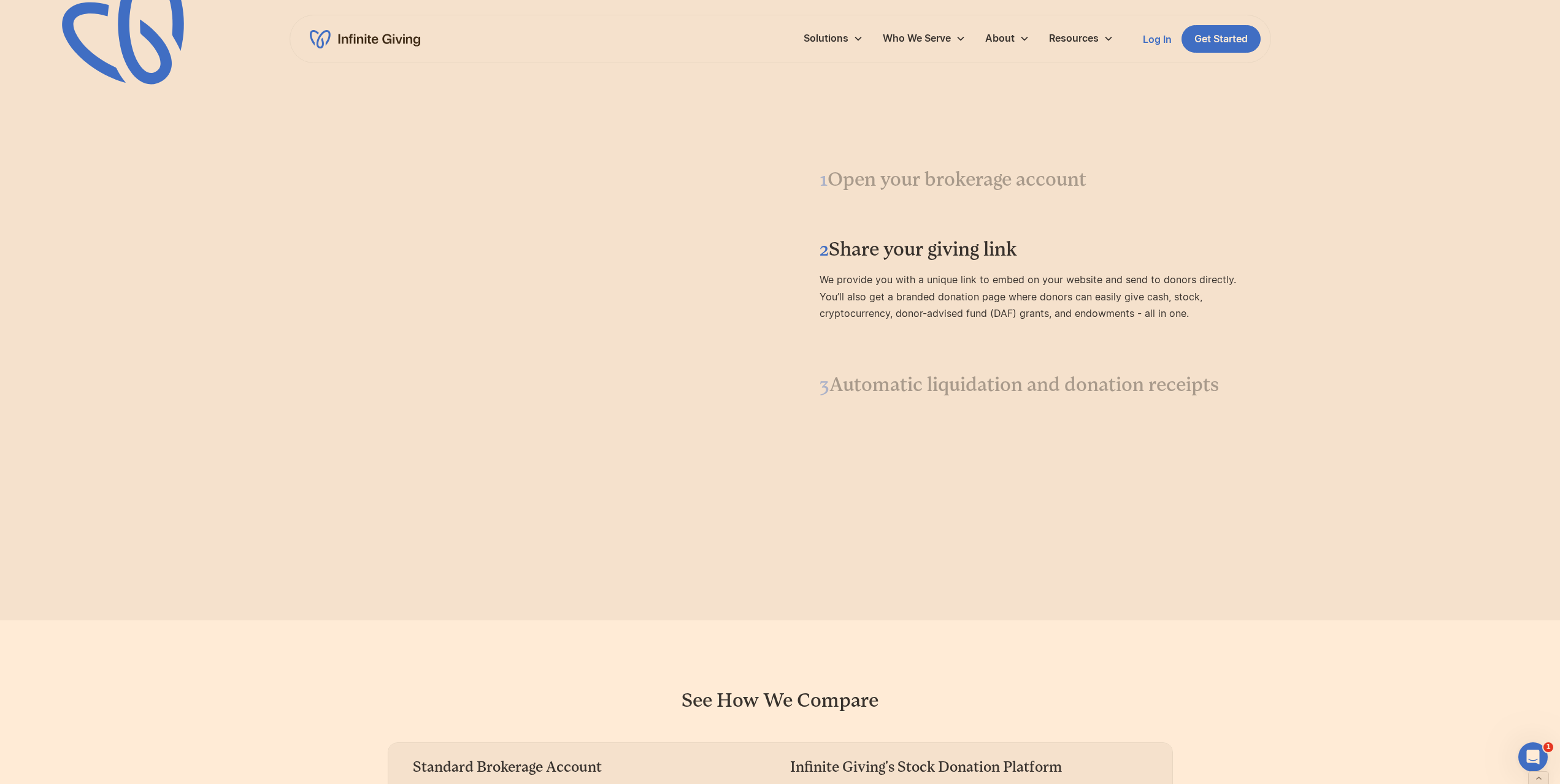
click at [923, 380] on h3 "3 Automatic liquidation and donation receipts" at bounding box center [1028, 385] width 417 height 25
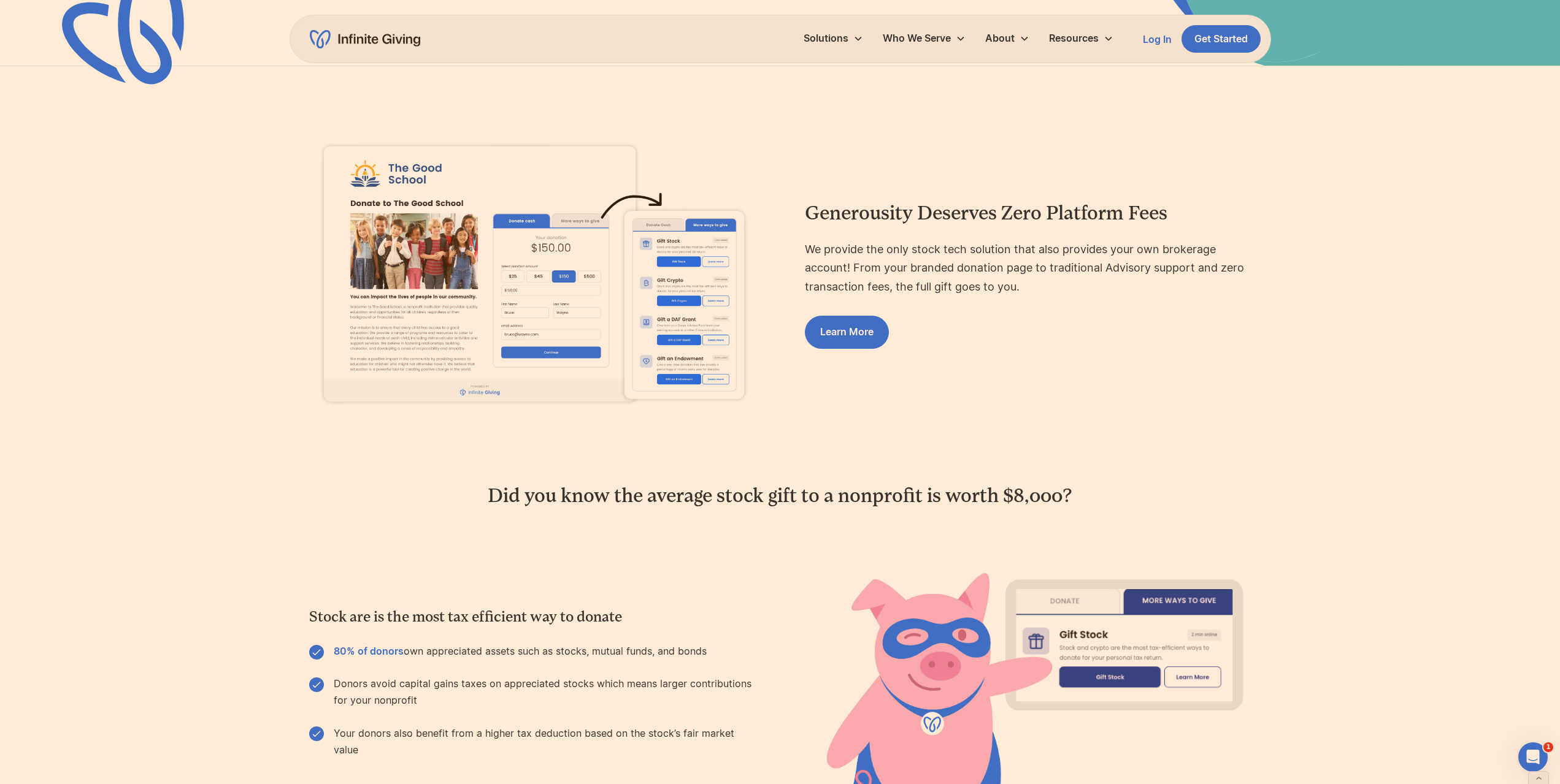
scroll to position [61, 0]
